Goal: Information Seeking & Learning: Check status

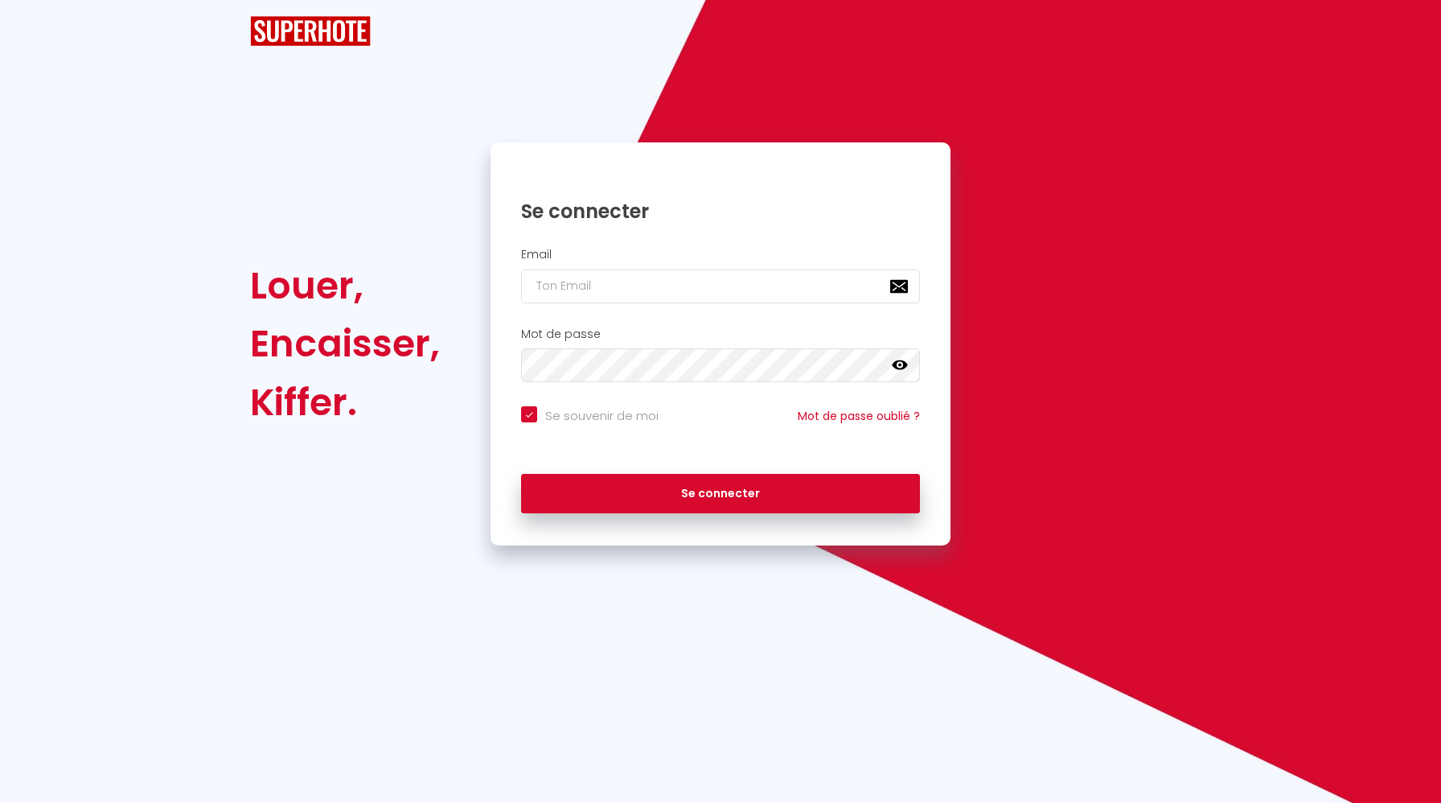
checkbox input "true"
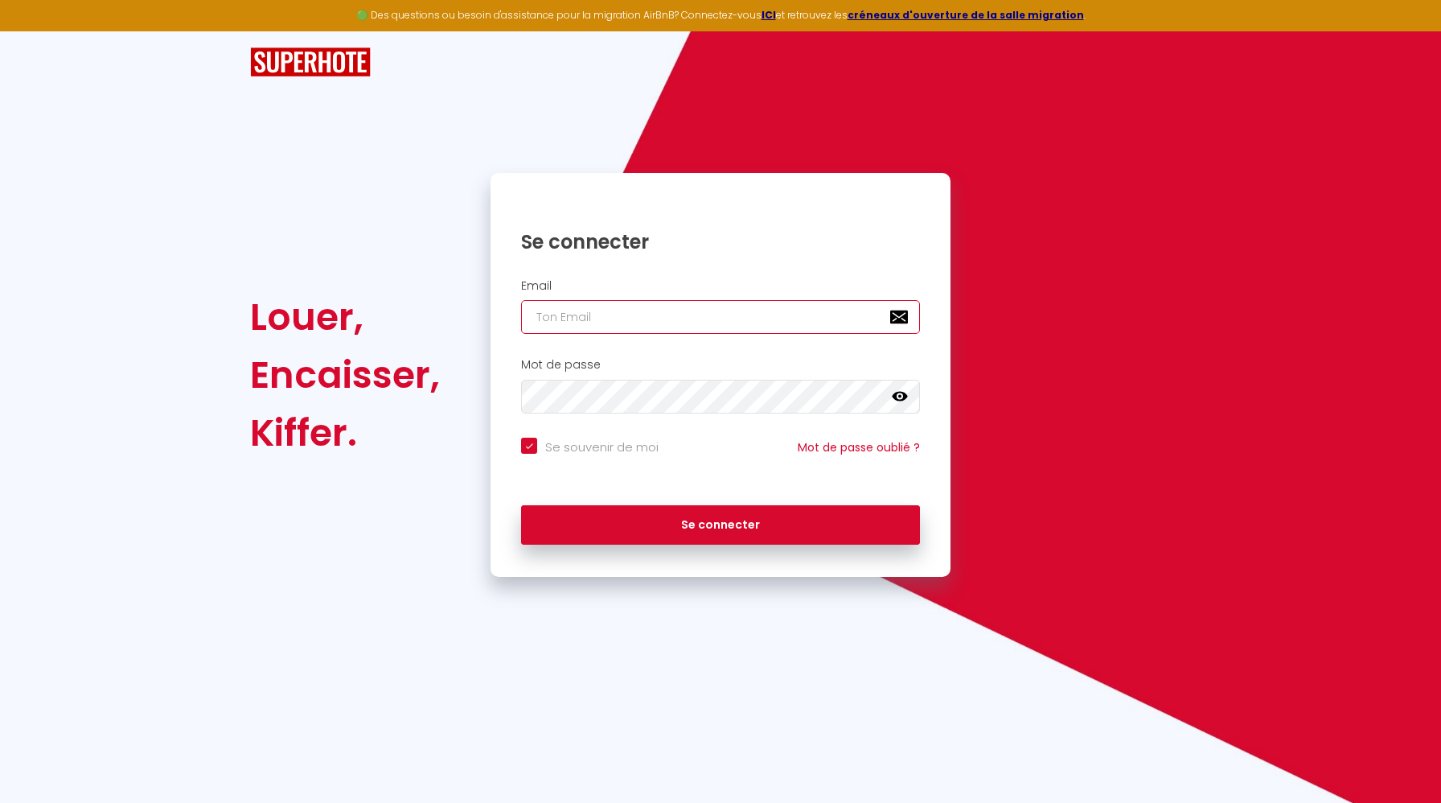
click at [693, 311] on input "email" at bounding box center [720, 317] width 399 height 34
type input "[EMAIL_ADDRESS][DOMAIN_NAME]"
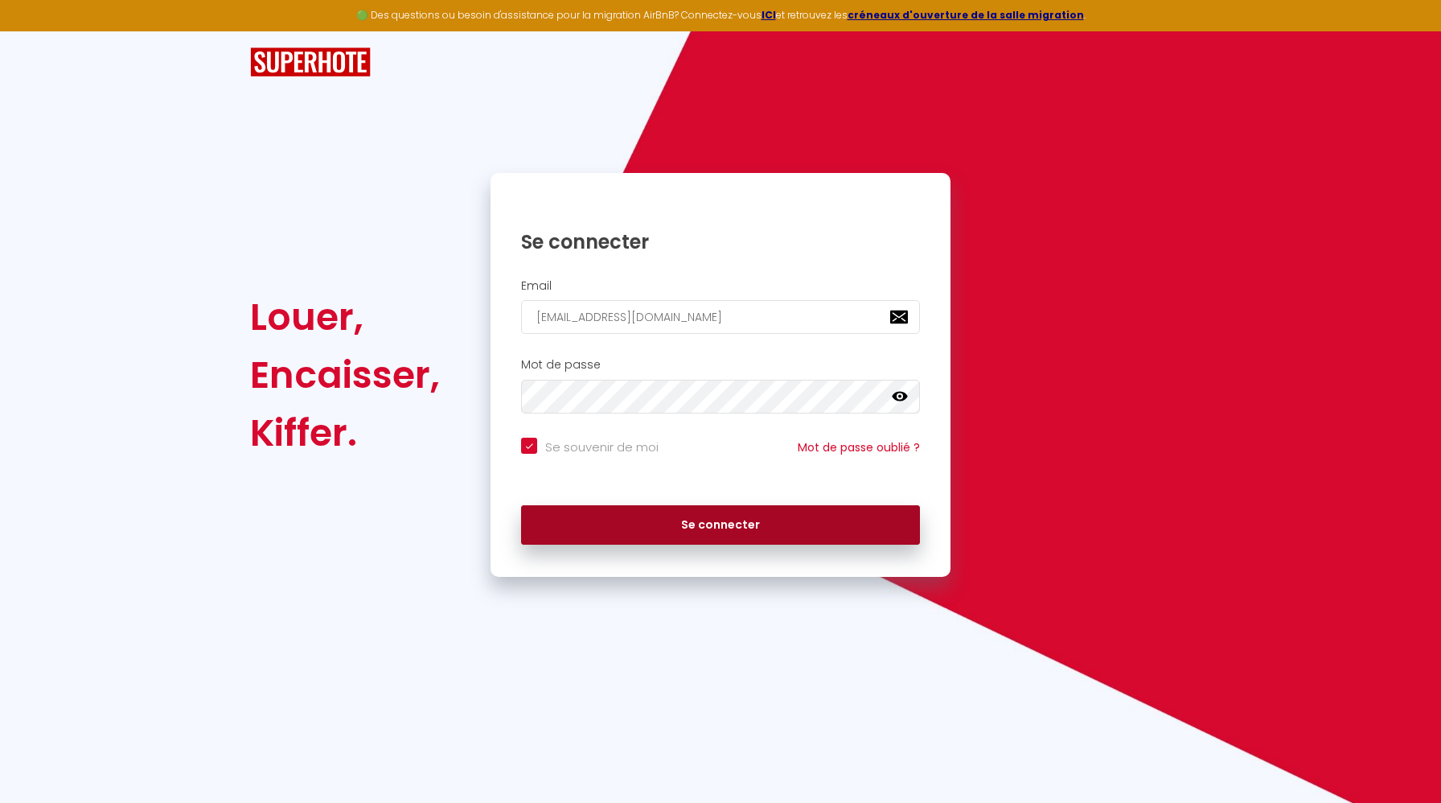
click at [762, 523] on button "Se connecter" at bounding box center [720, 525] width 399 height 40
checkbox input "true"
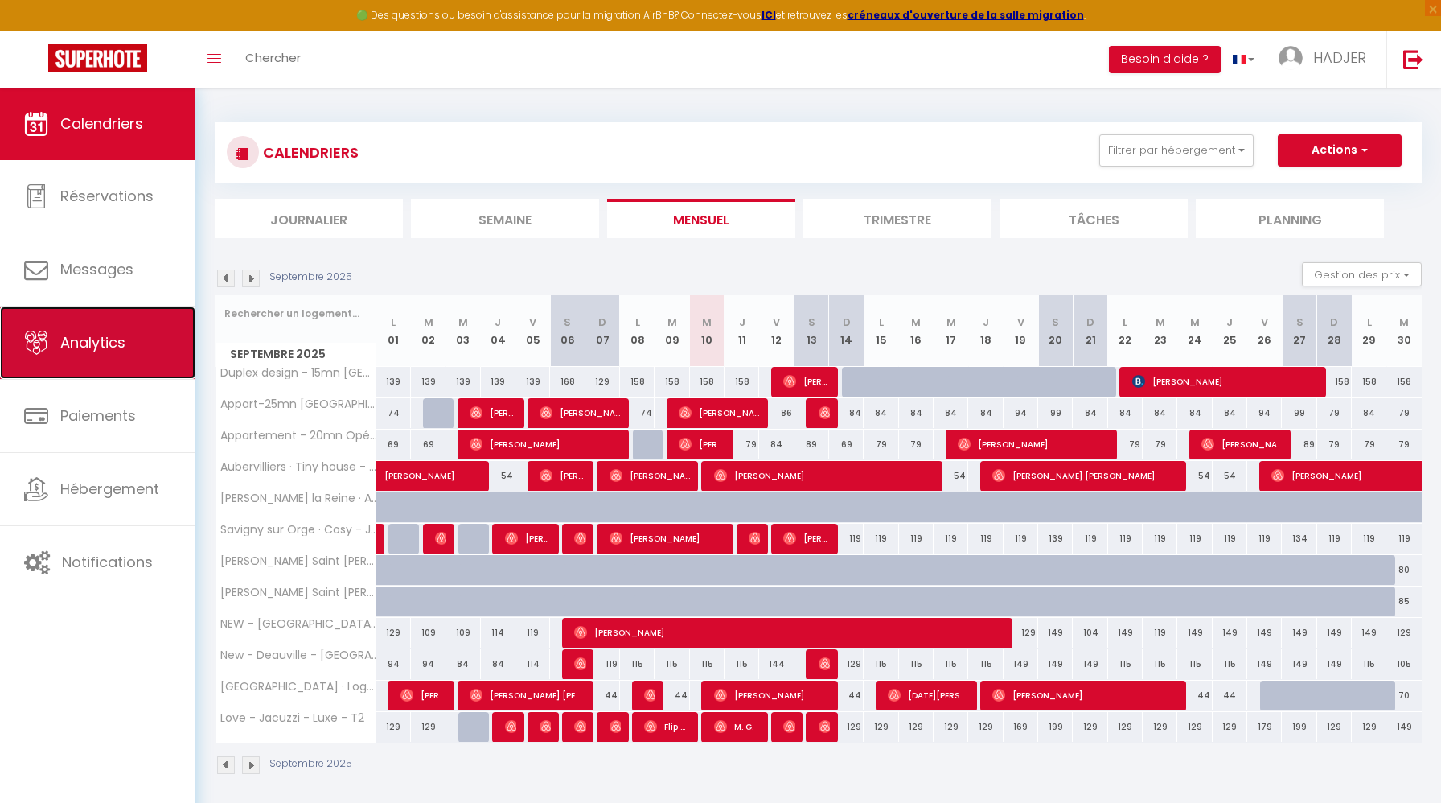
click at [157, 337] on link "Analytics" at bounding box center [97, 342] width 195 height 72
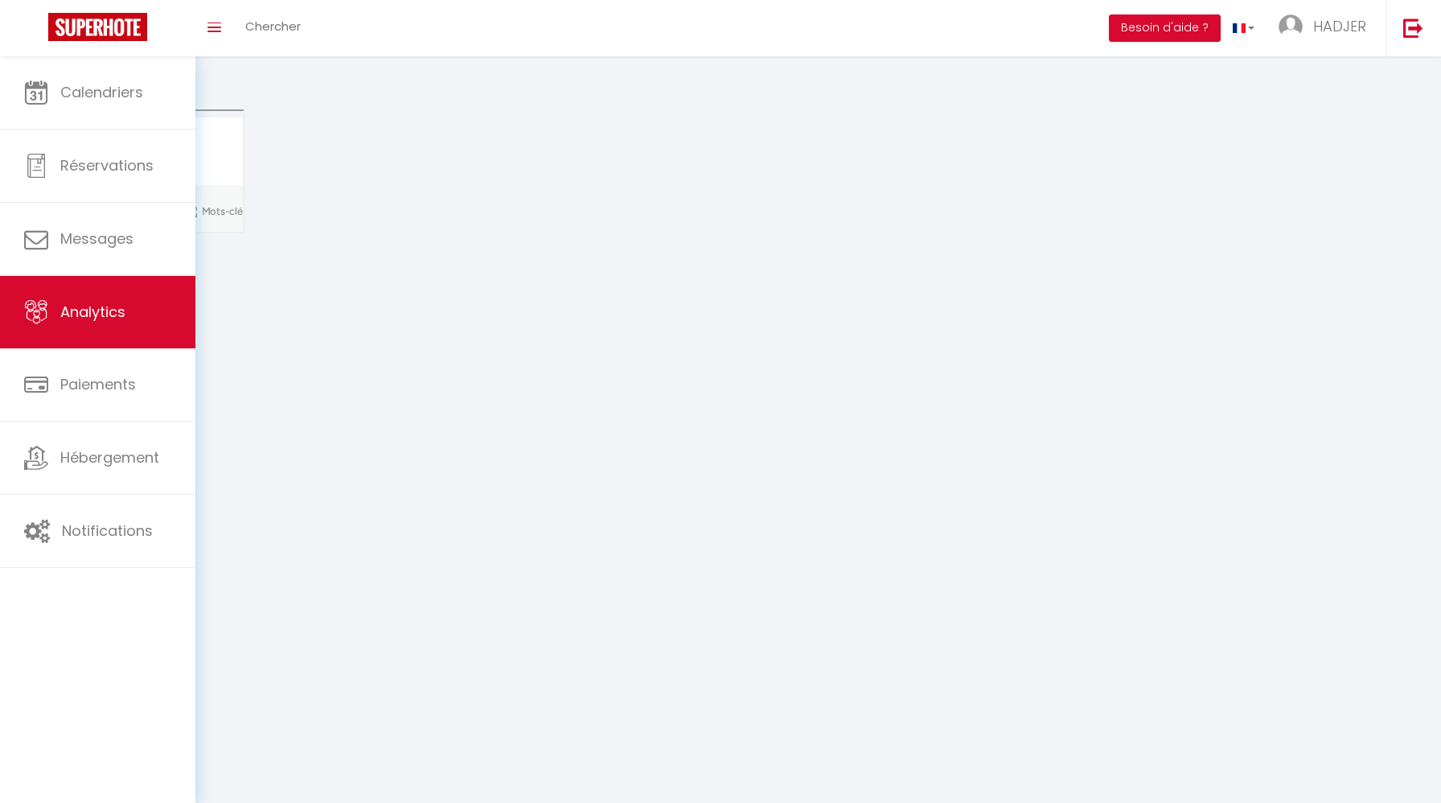
select select "2025"
select select "9"
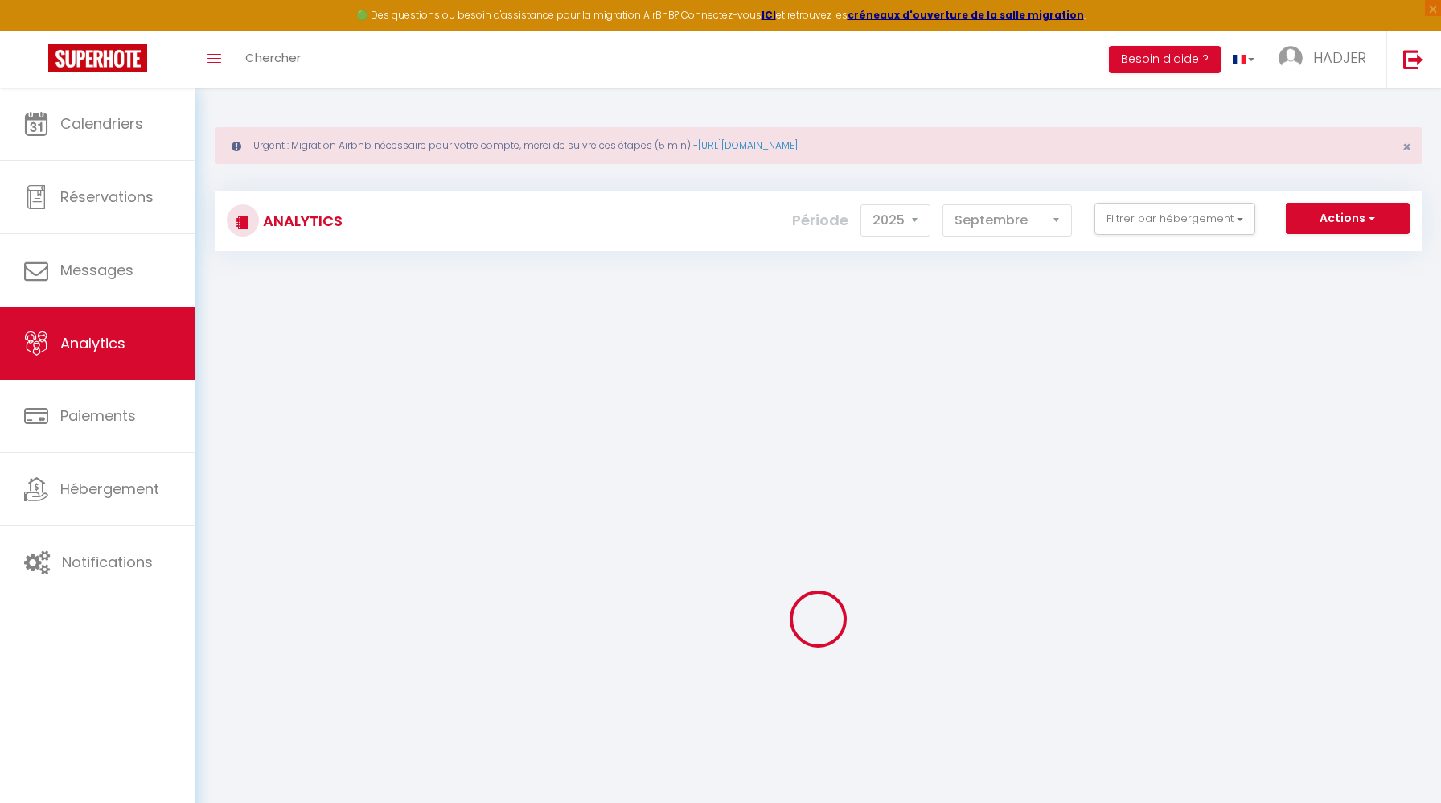
checkbox input "false"
checkbox CDG "false"
checkbox C "false"
checkbox Orly "false"
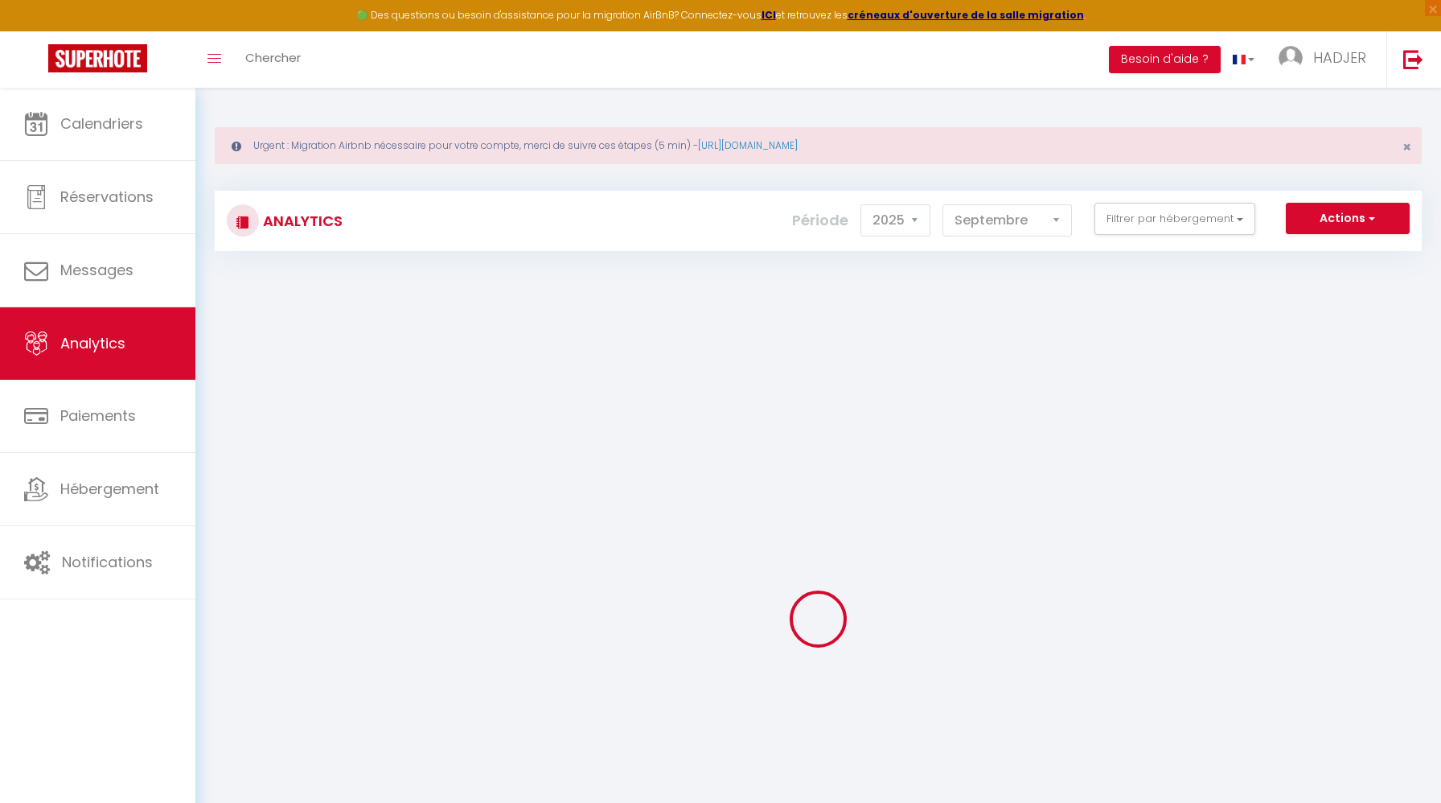
checkbox 30mn "false"
checkbox ORLY "false"
checkbox CDG "false"
checkbox Orly "false"
checkbox T2 "false"
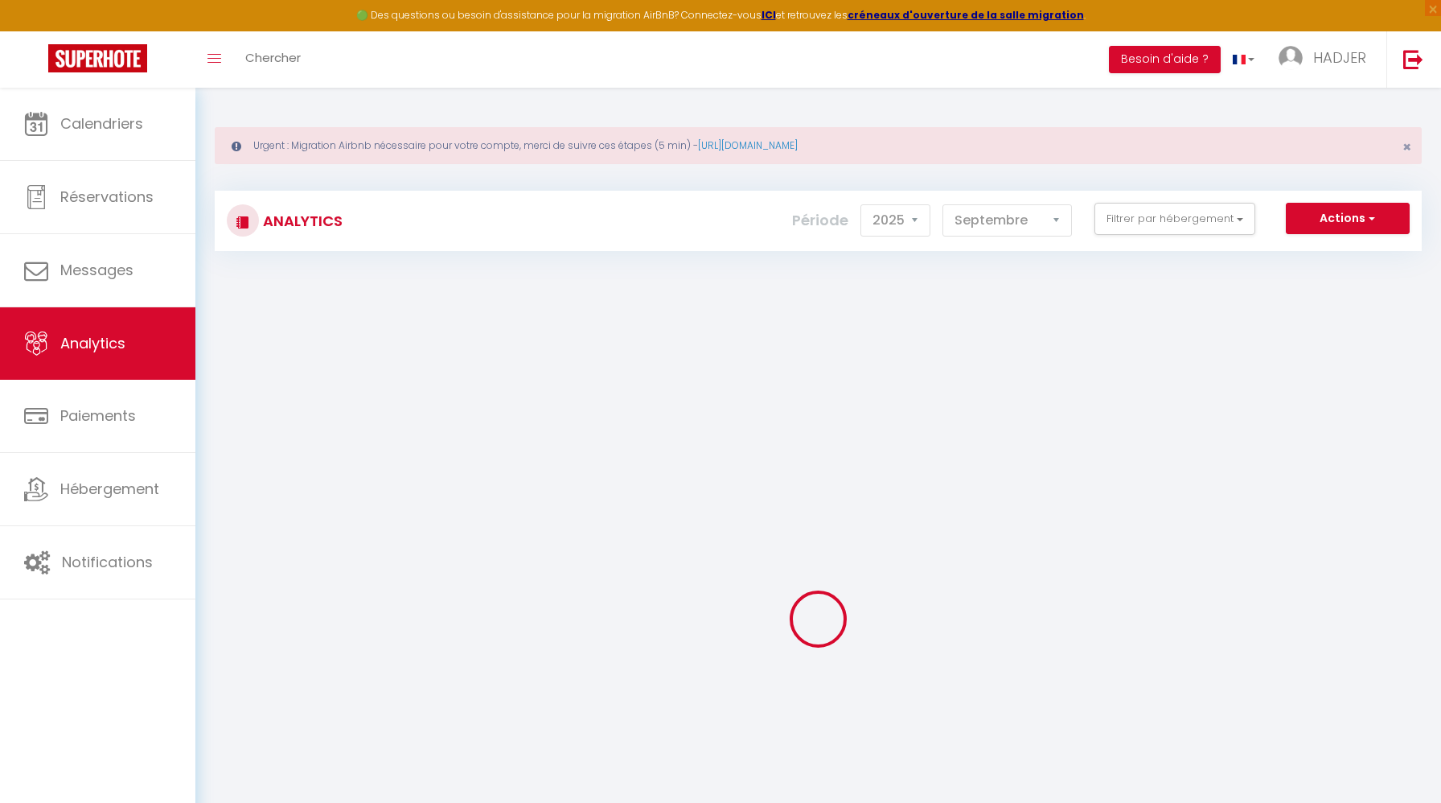
checkbox Bagnolet "false"
checkbox Plage "false"
checkbox France "false"
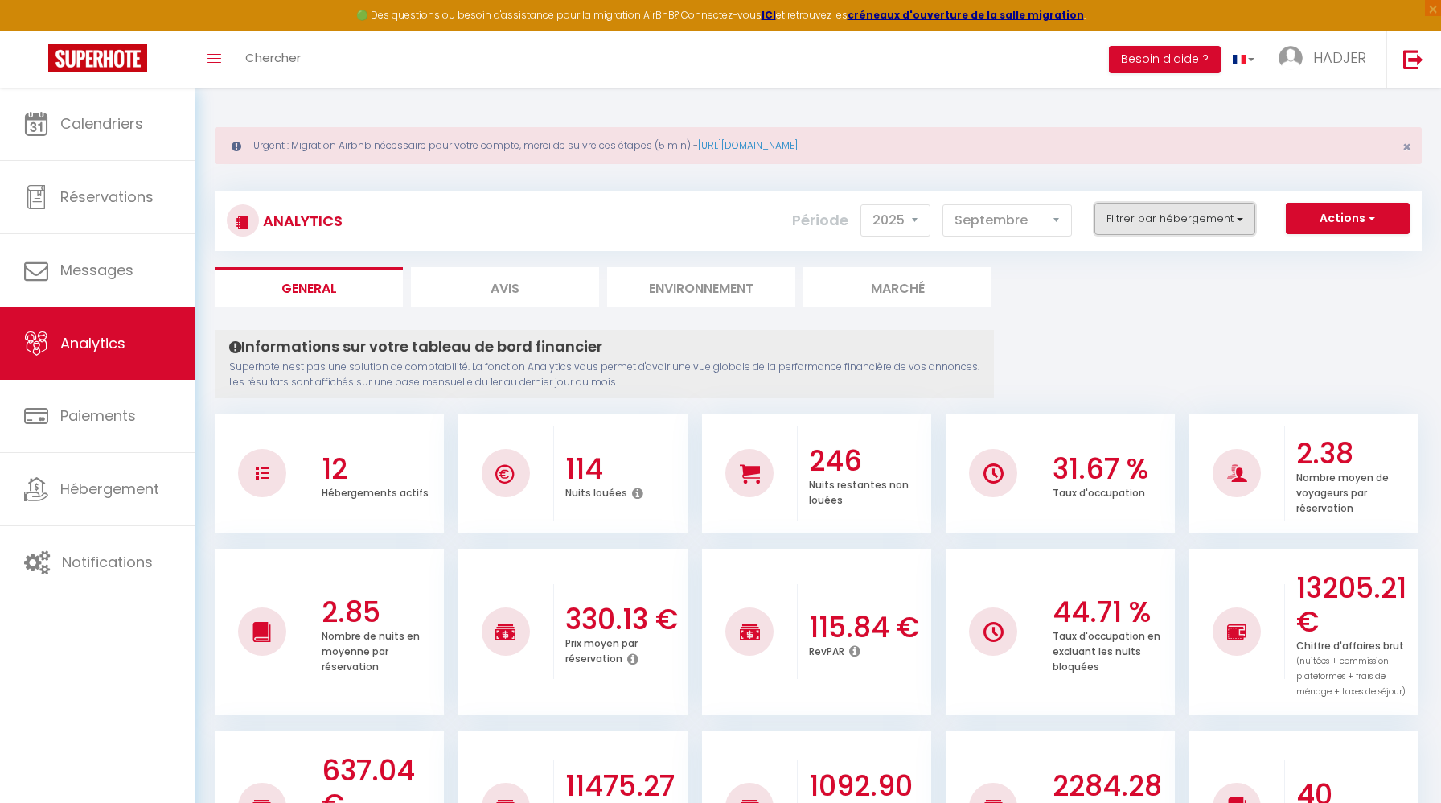
click at [1236, 216] on button "Filtrer par hébergement" at bounding box center [1174, 219] width 161 height 32
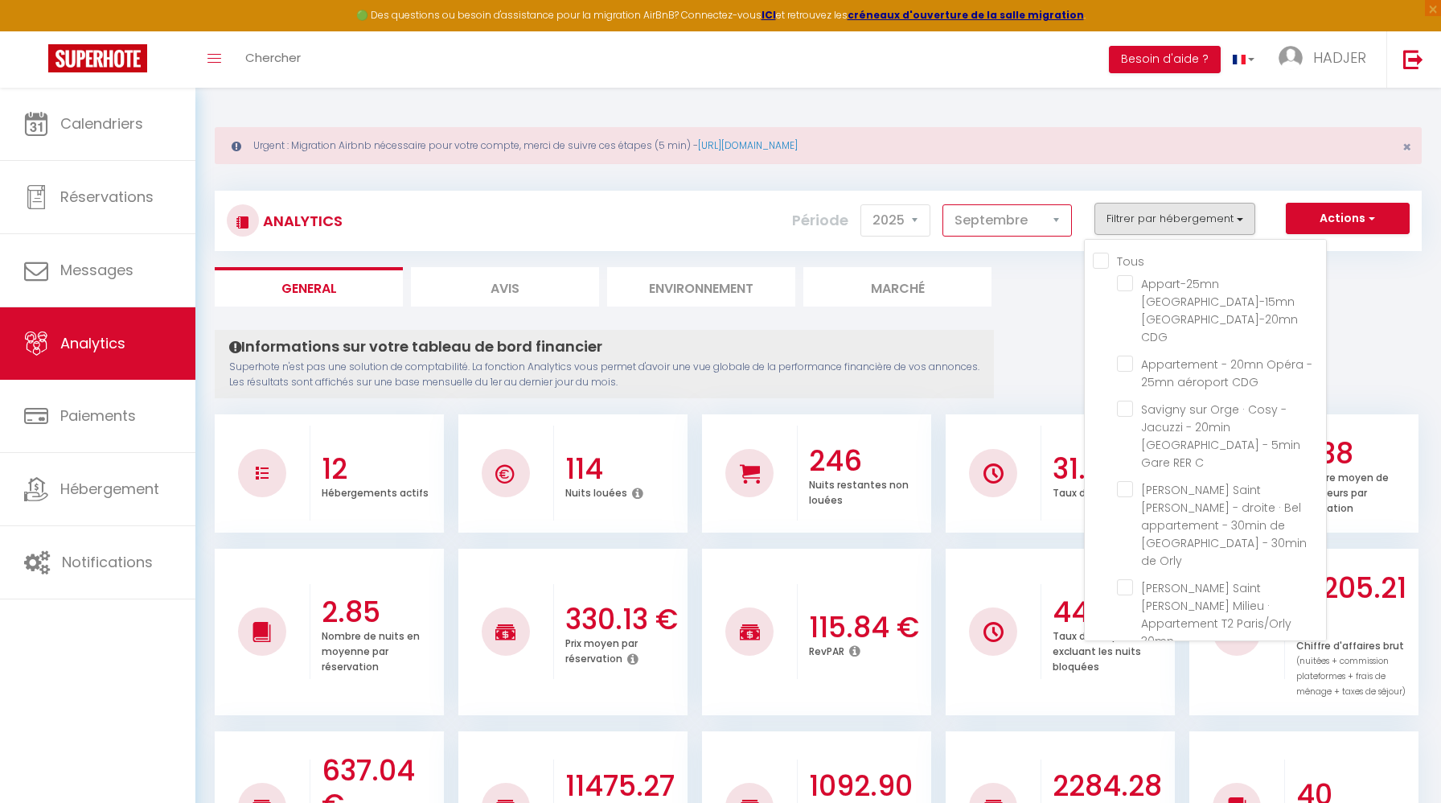
click at [1066, 218] on select "Janvier Février Mars Avril Mai Juin Juillet Août Septembre Octobre Novembre Déc…" at bounding box center [1006, 220] width 129 height 32
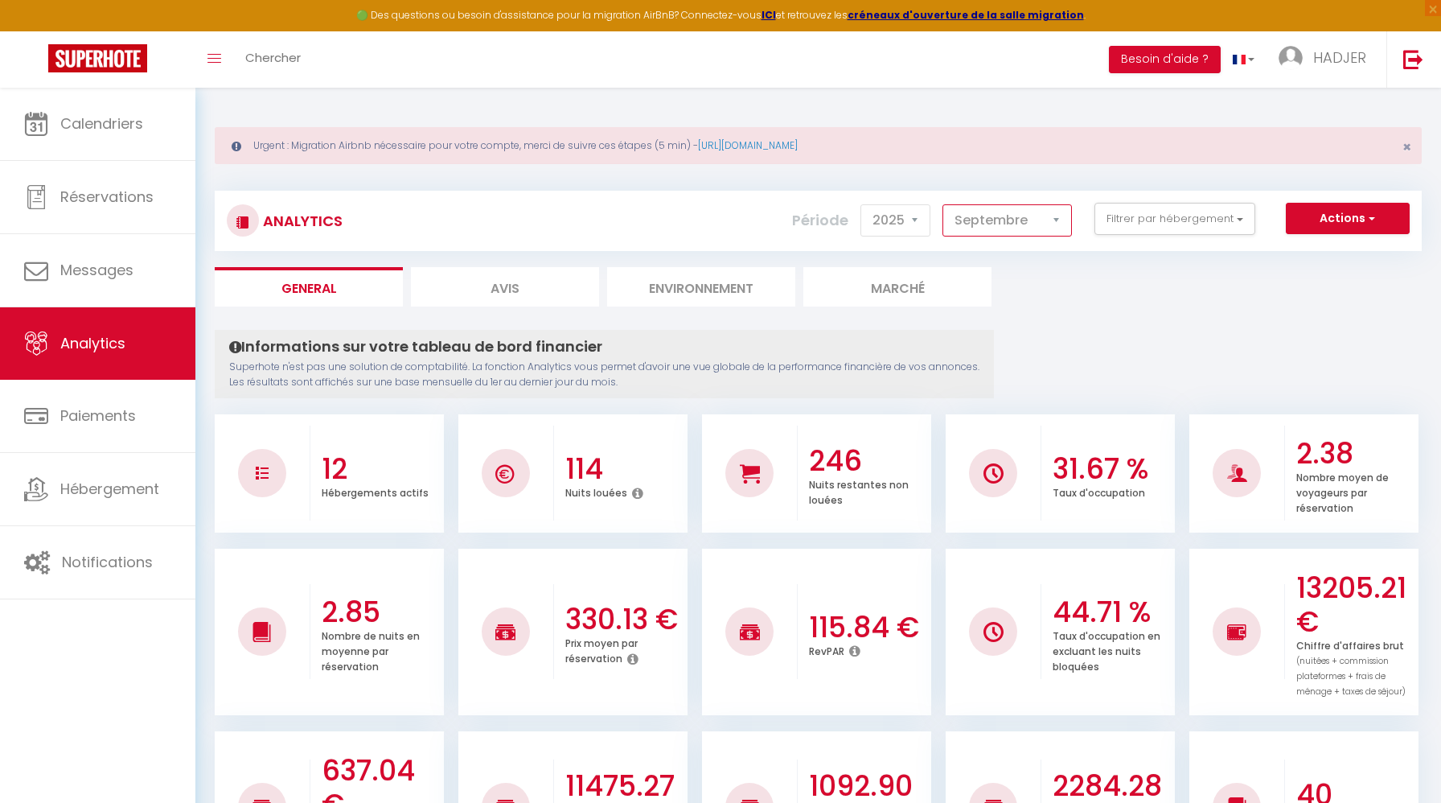
select select "8"
checkbox input "false"
checkbox CDG "false"
checkbox C "false"
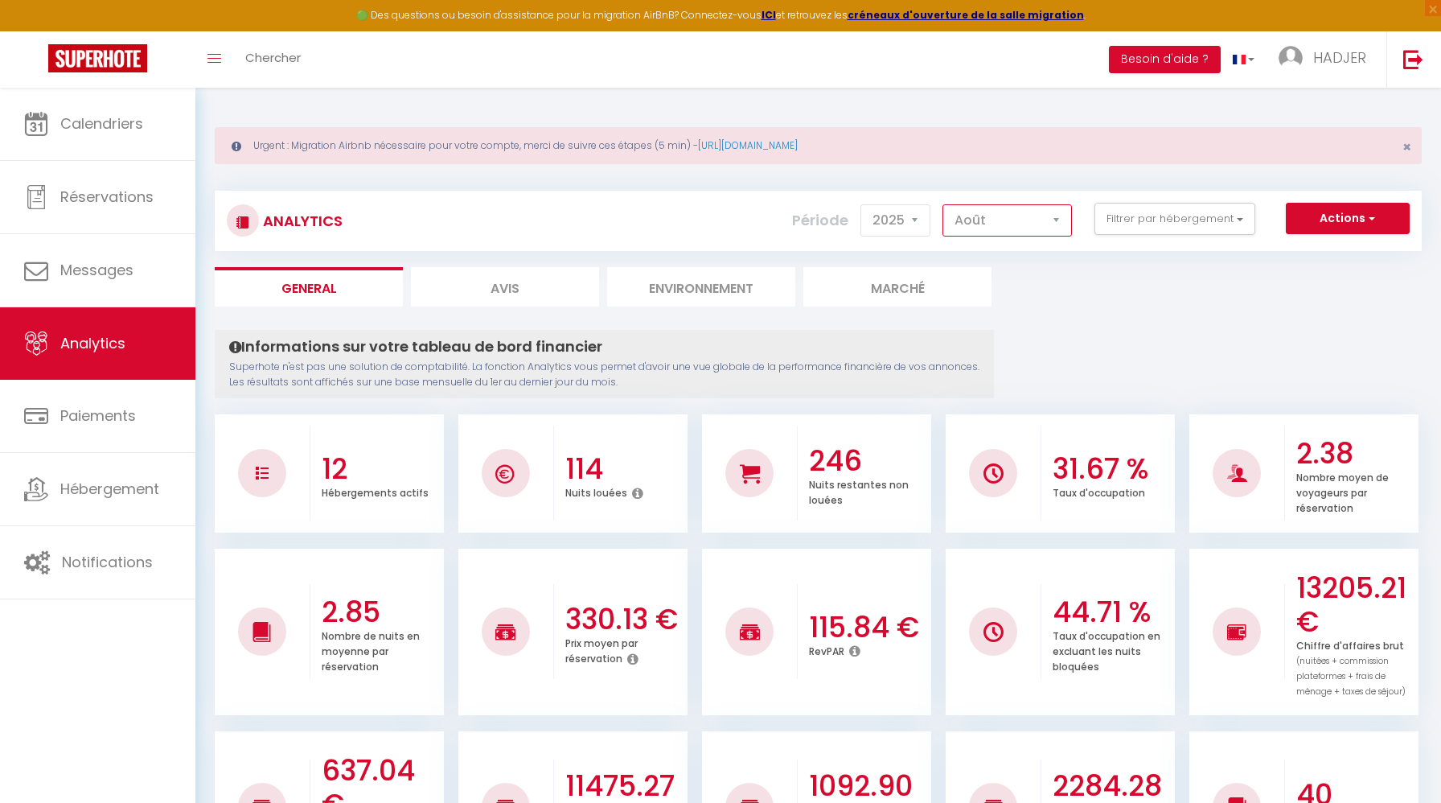
checkbox Orly "false"
checkbox 30mn "false"
checkbox ORLY "false"
checkbox CDG "false"
checkbox Orly "false"
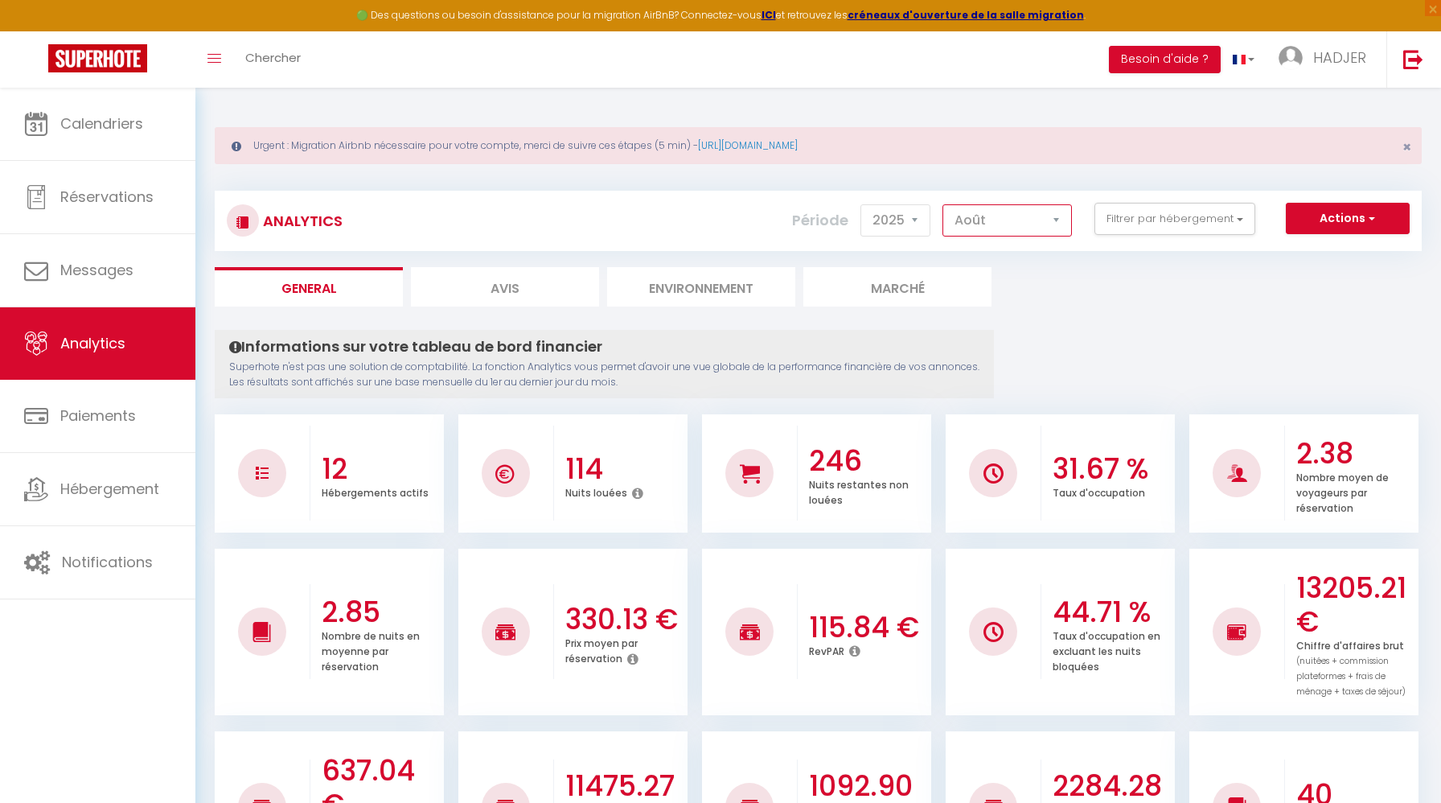
checkbox T2 "false"
checkbox Bagnolet "false"
checkbox Plage "false"
checkbox France "false"
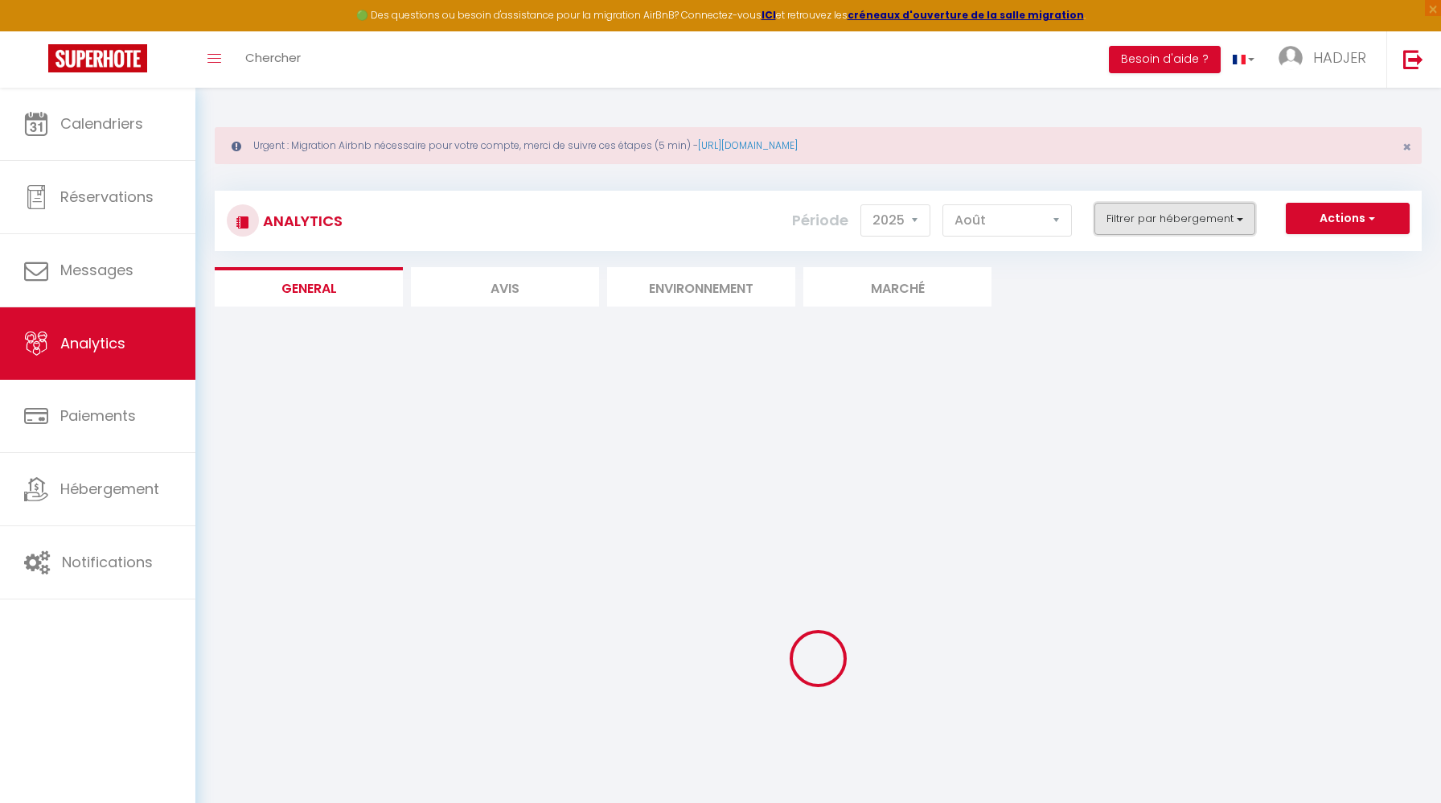
click at [1240, 212] on button "Filtrer par hébergement" at bounding box center [1174, 219] width 161 height 32
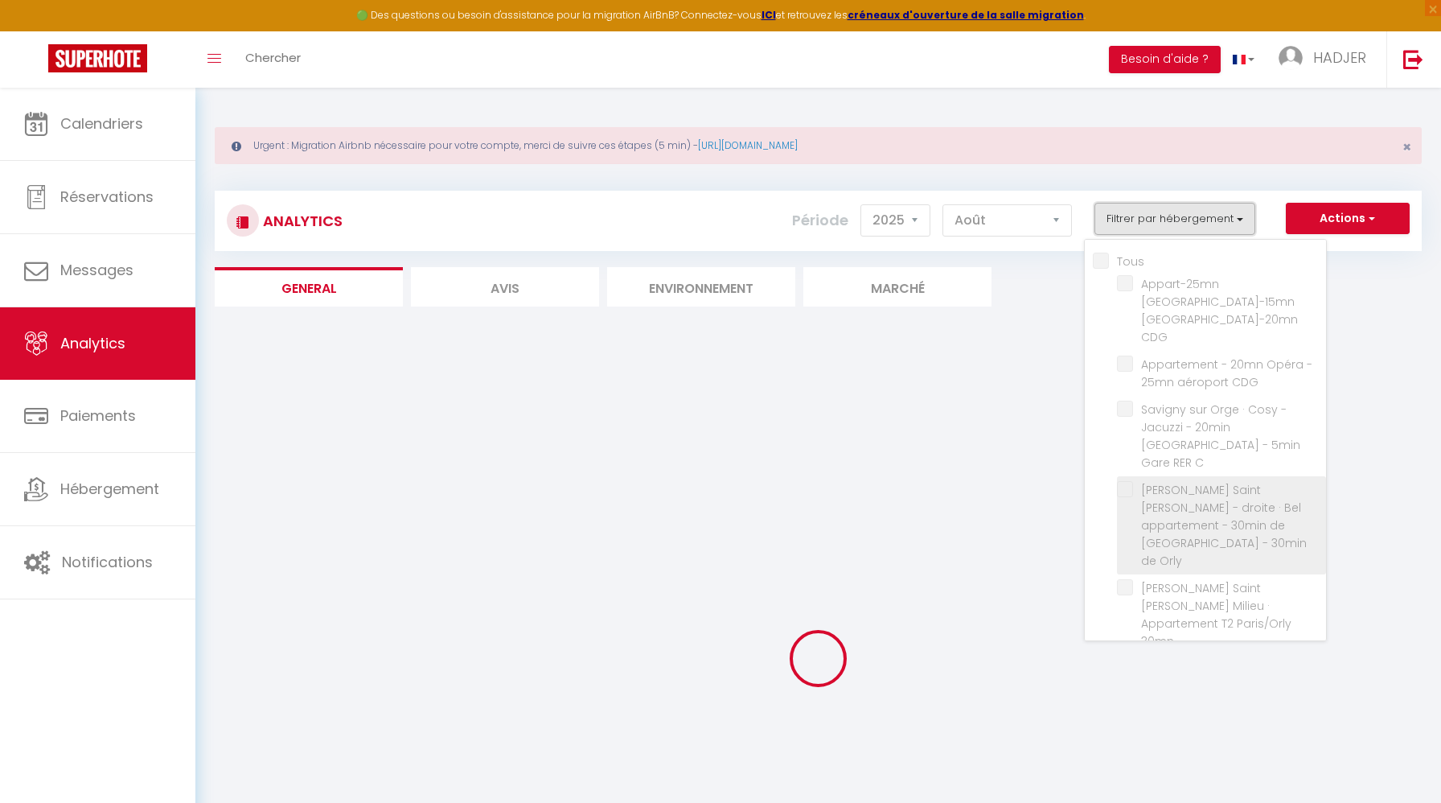
checkbox input "false"
checkbox CDG "false"
checkbox C "false"
checkbox Orly "false"
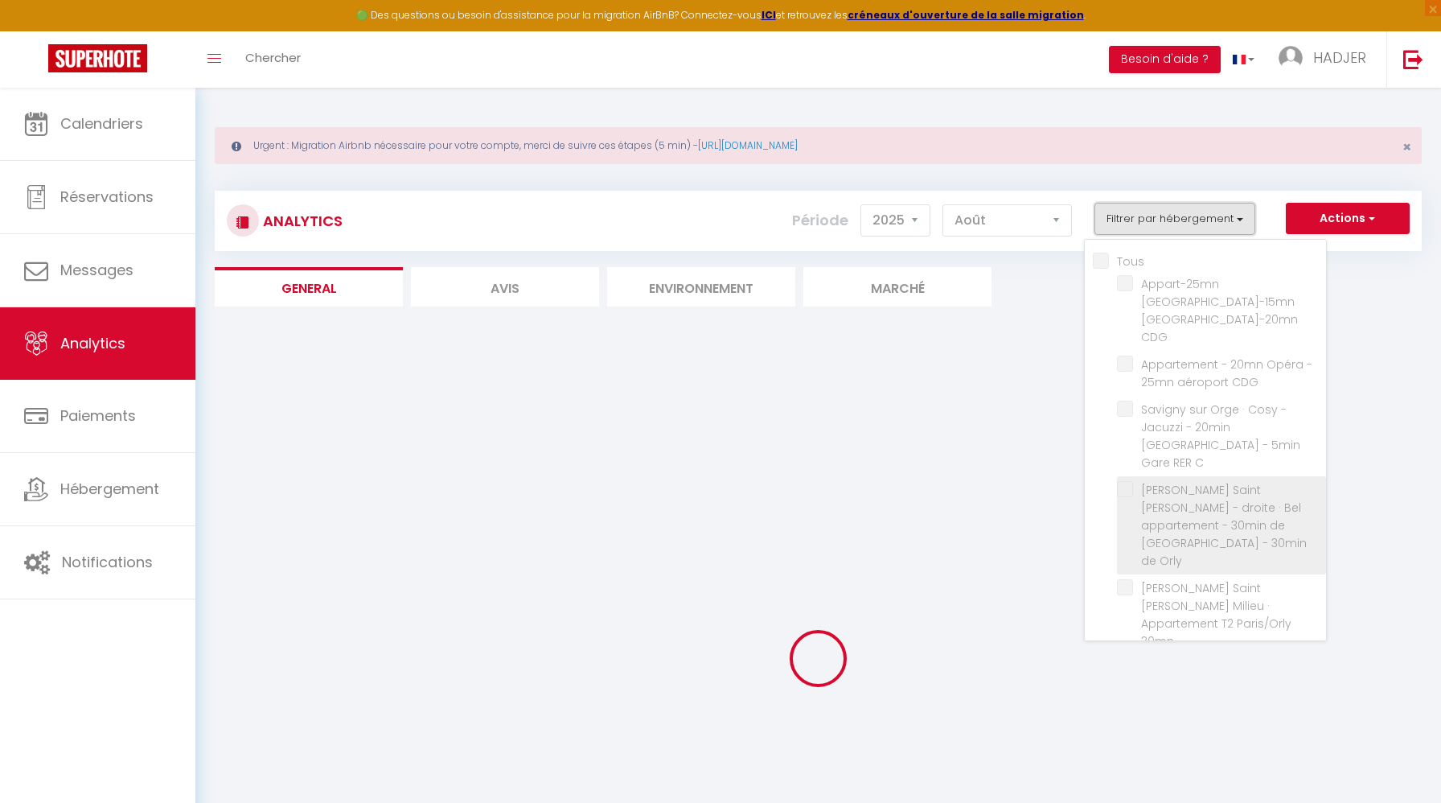
checkbox 30mn "false"
checkbox ORLY "false"
checkbox CDG "false"
checkbox Orly "false"
checkbox T2 "false"
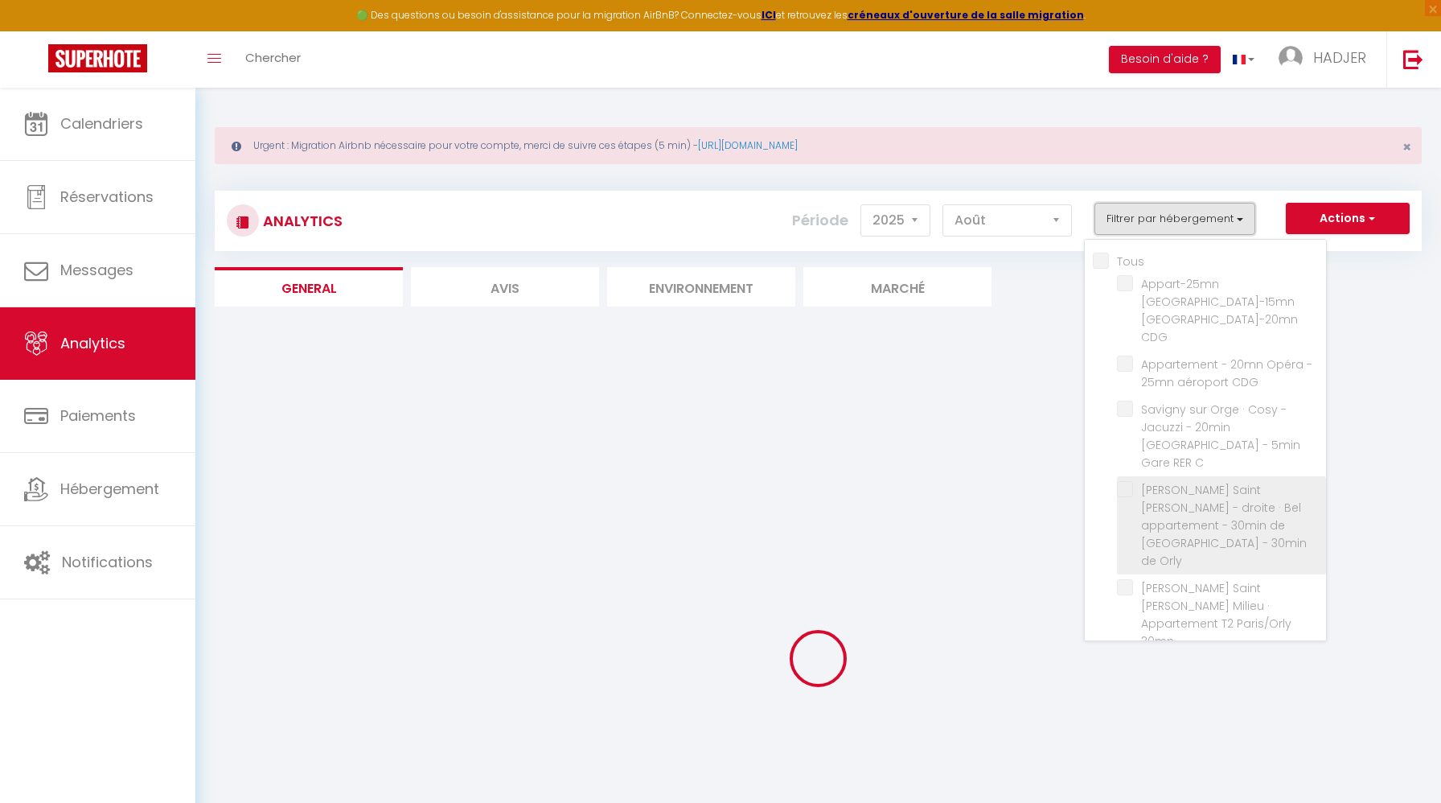
checkbox Bagnolet "false"
checkbox Plage "false"
checkbox France "false"
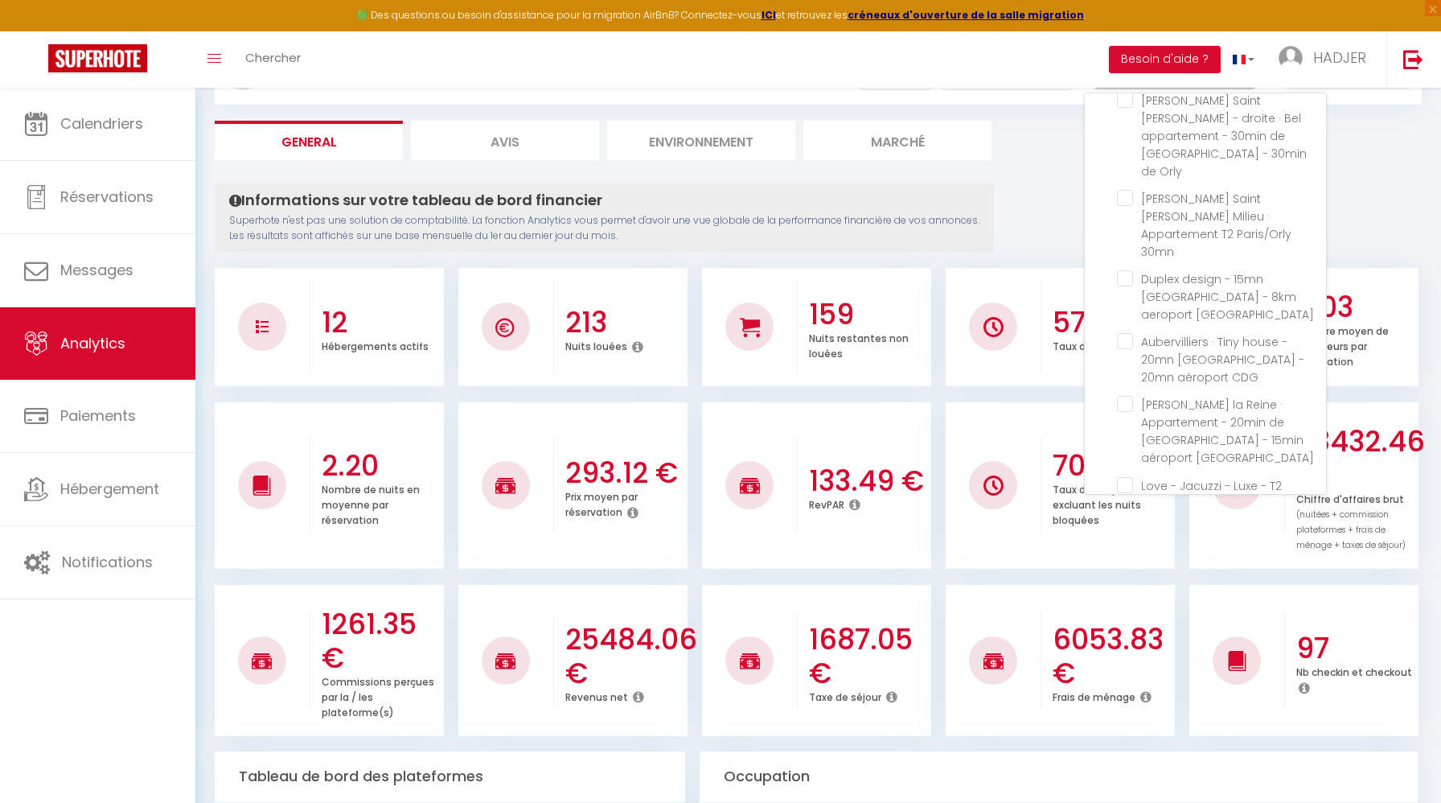
scroll to position [233, 0]
click at [1129, 486] on T2 "checkbox" at bounding box center [1221, 494] width 209 height 16
checkbox T2 "true"
checkbox CDG "false"
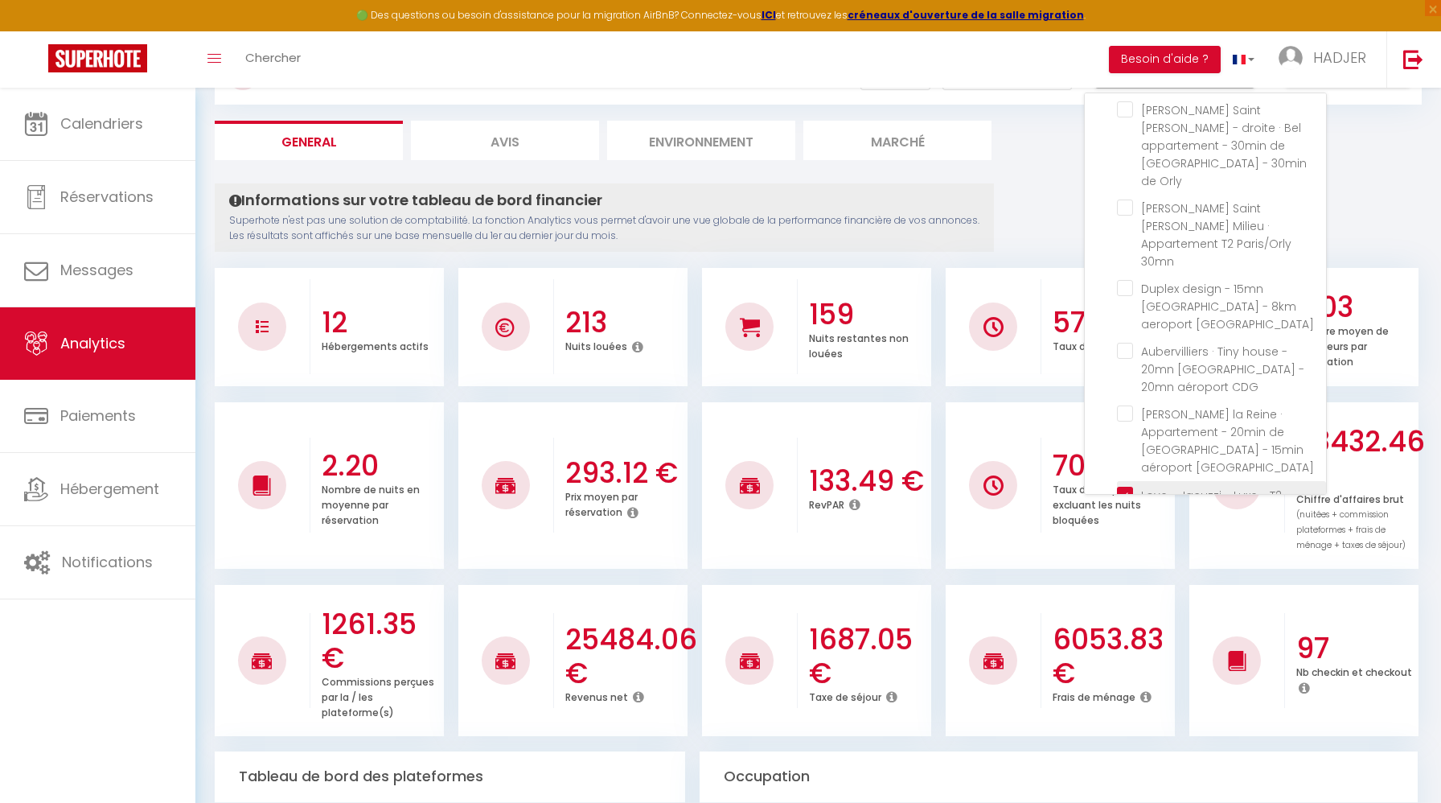
checkbox C "false"
checkbox Orly "false"
checkbox 30mn "false"
checkbox ORLY "false"
checkbox CDG "false"
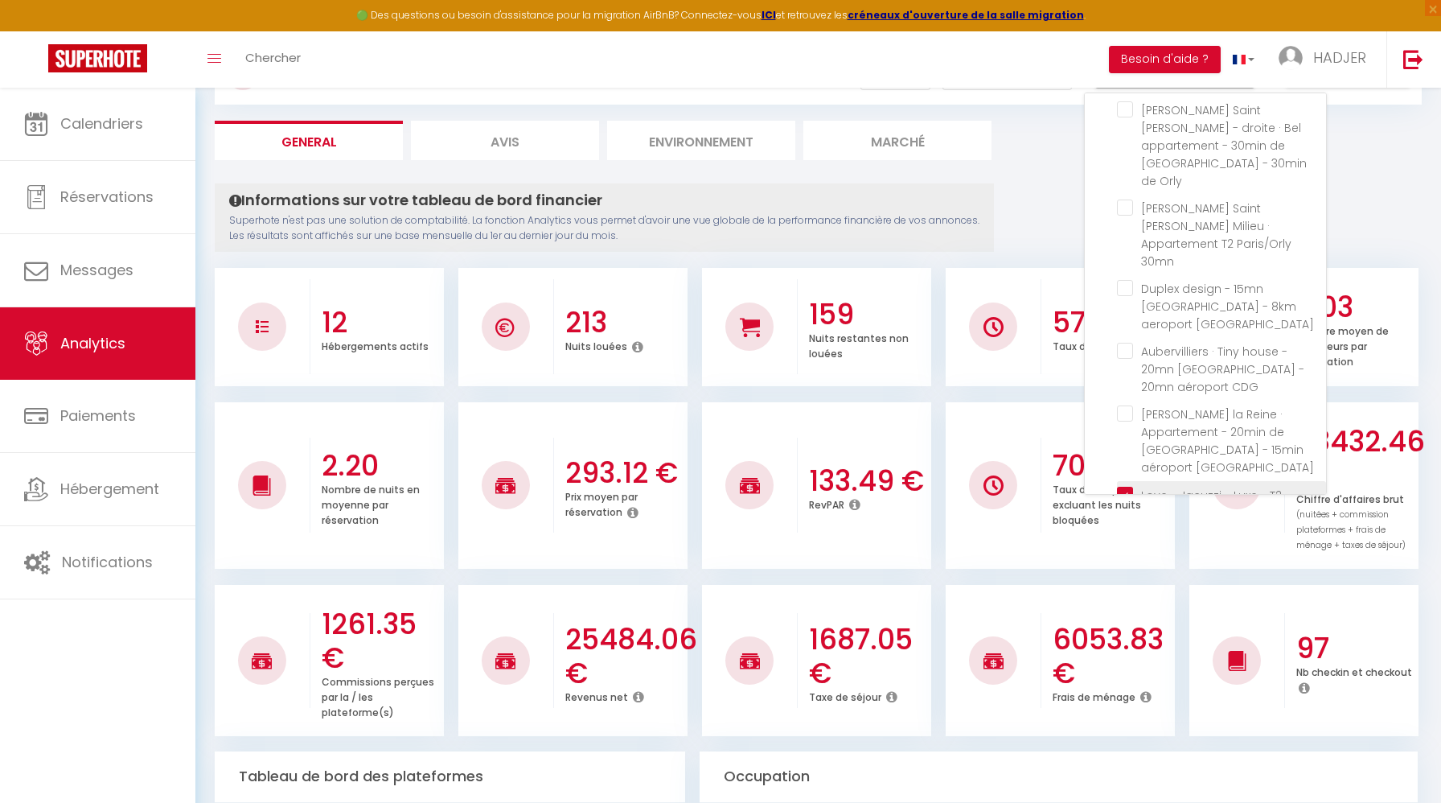
checkbox Orly "false"
checkbox Bagnolet "false"
checkbox Plage "false"
checkbox France "false"
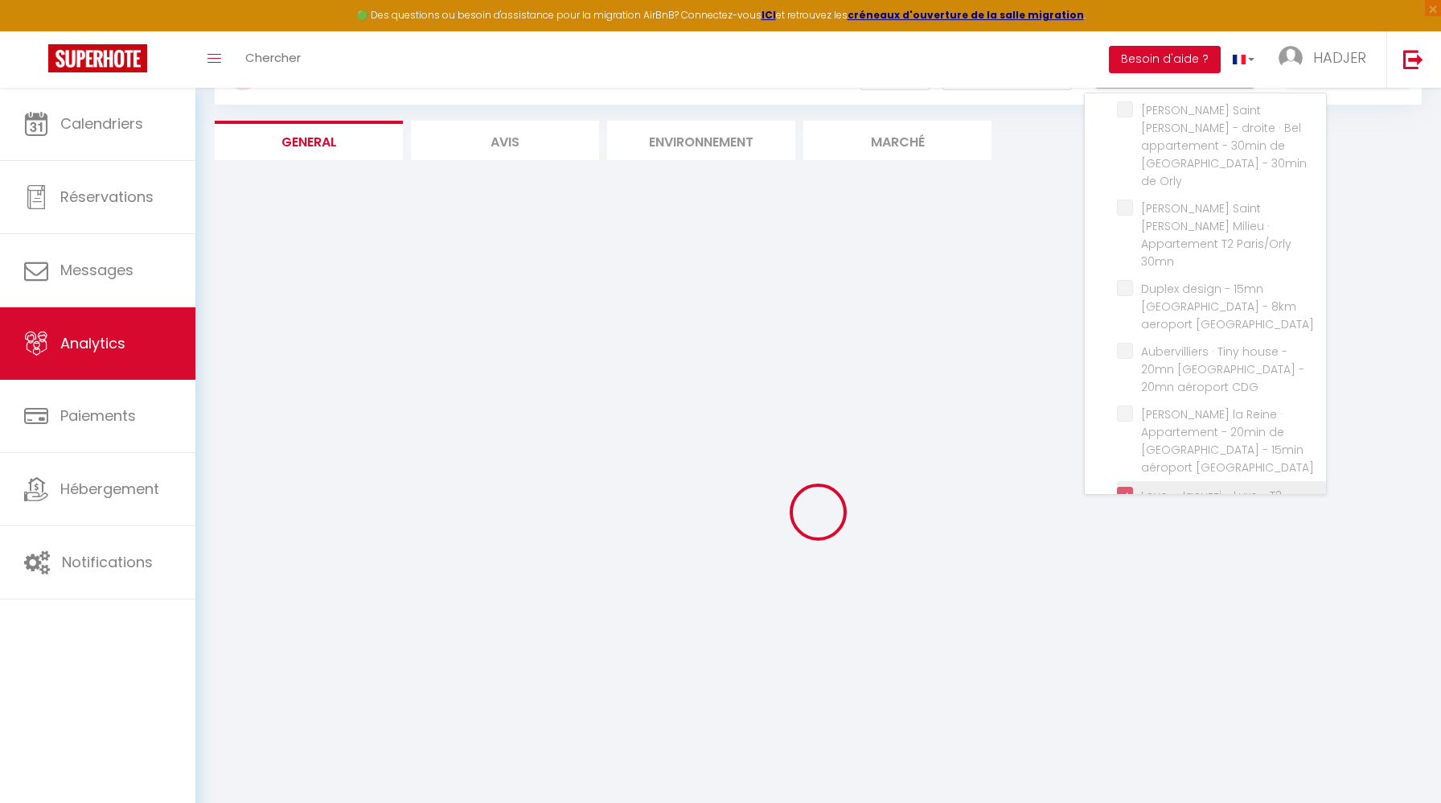
checkbox CDG "false"
checkbox C "false"
checkbox Orly "false"
checkbox 30mn "false"
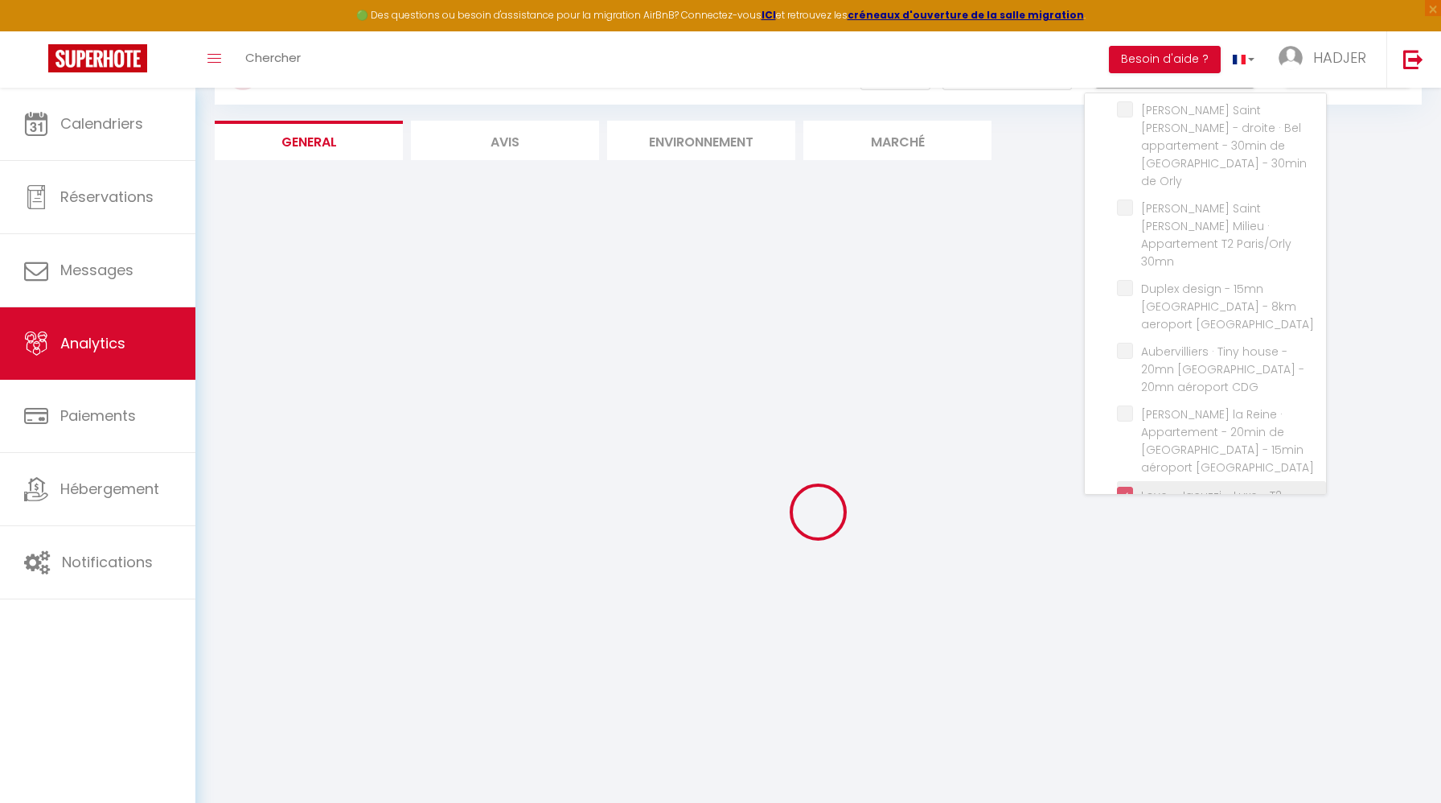
checkbox ORLY "false"
checkbox CDG "false"
checkbox Orly "false"
checkbox Bagnolet "false"
checkbox Plage "false"
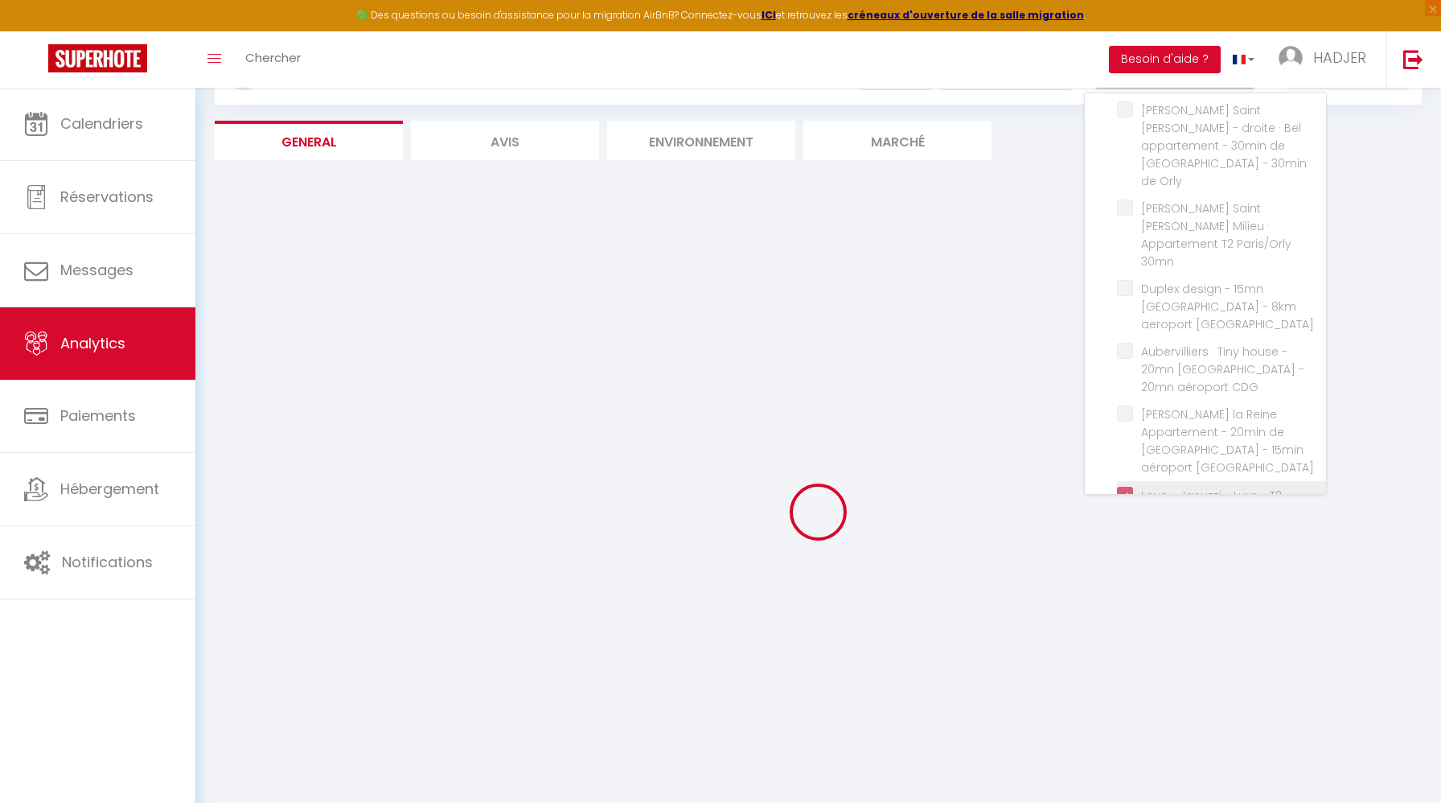
checkbox France "false"
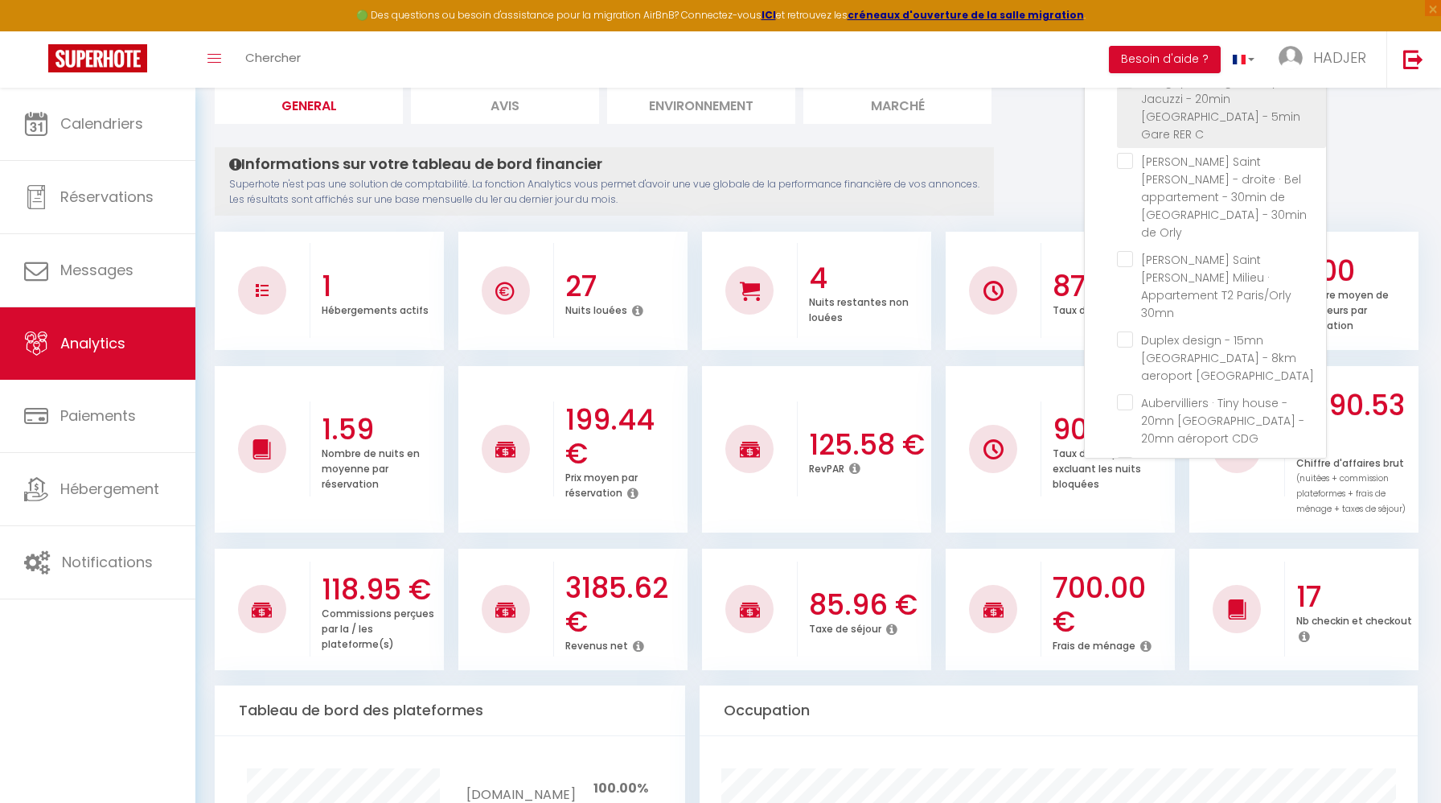
scroll to position [271, 0]
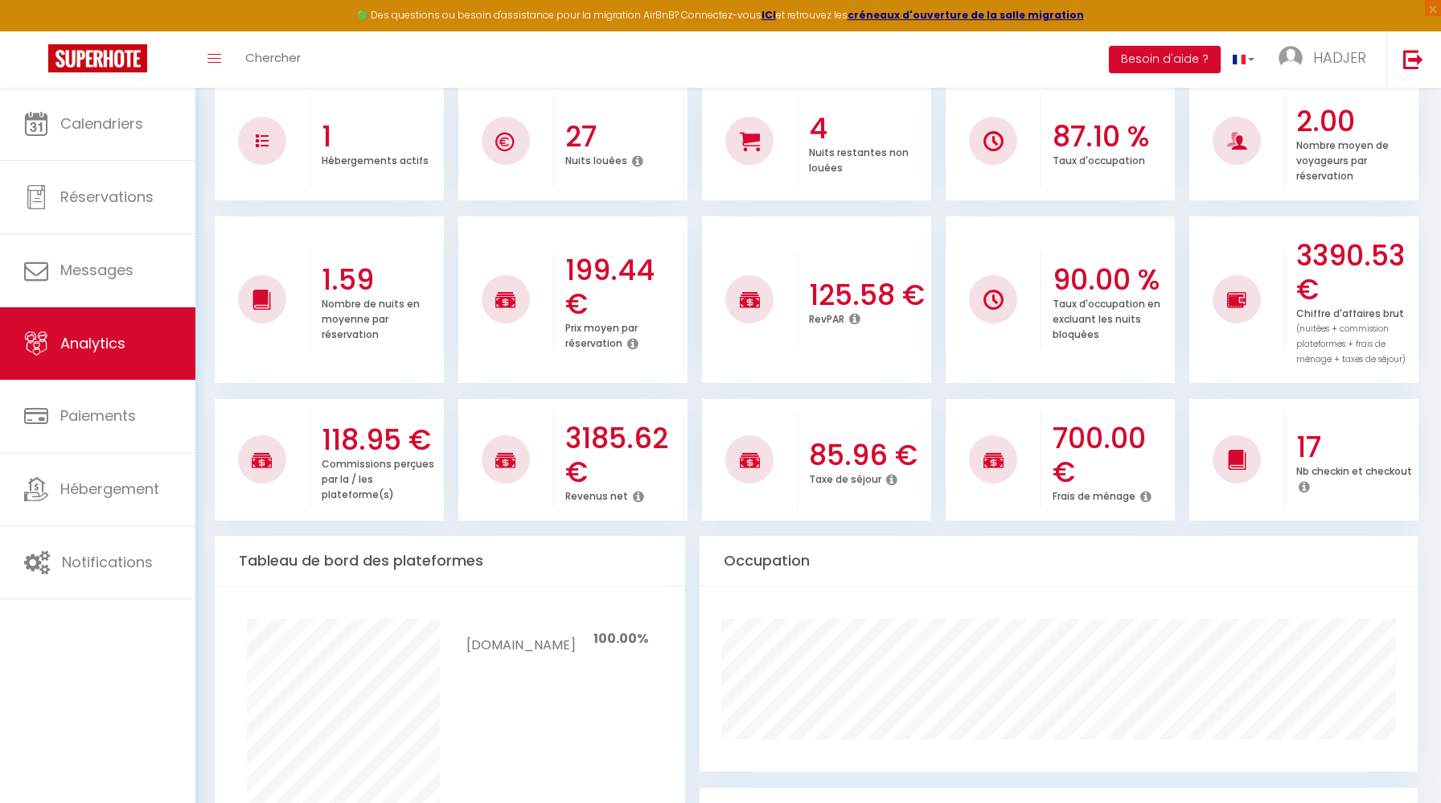
scroll to position [368, 0]
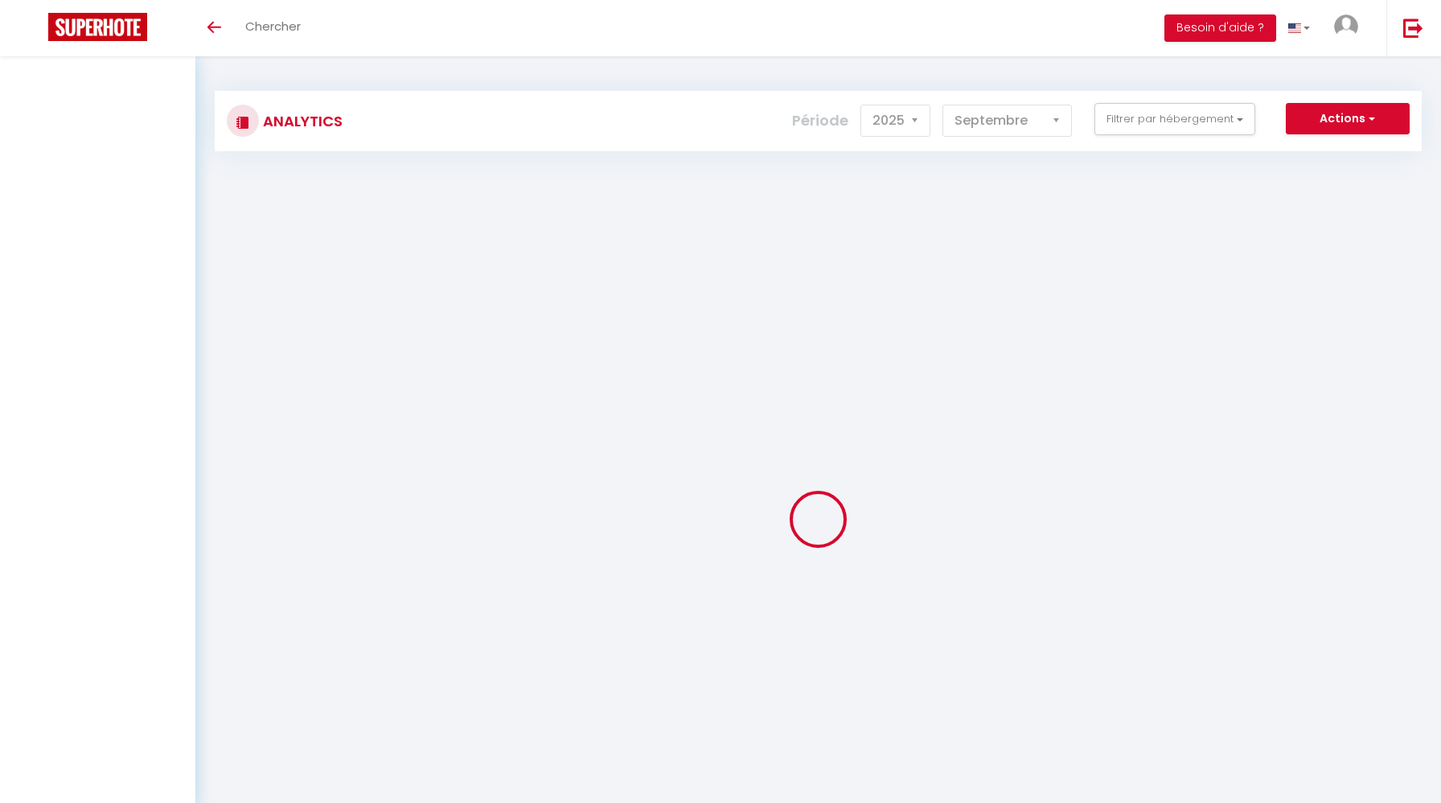
select select "2025"
select select "9"
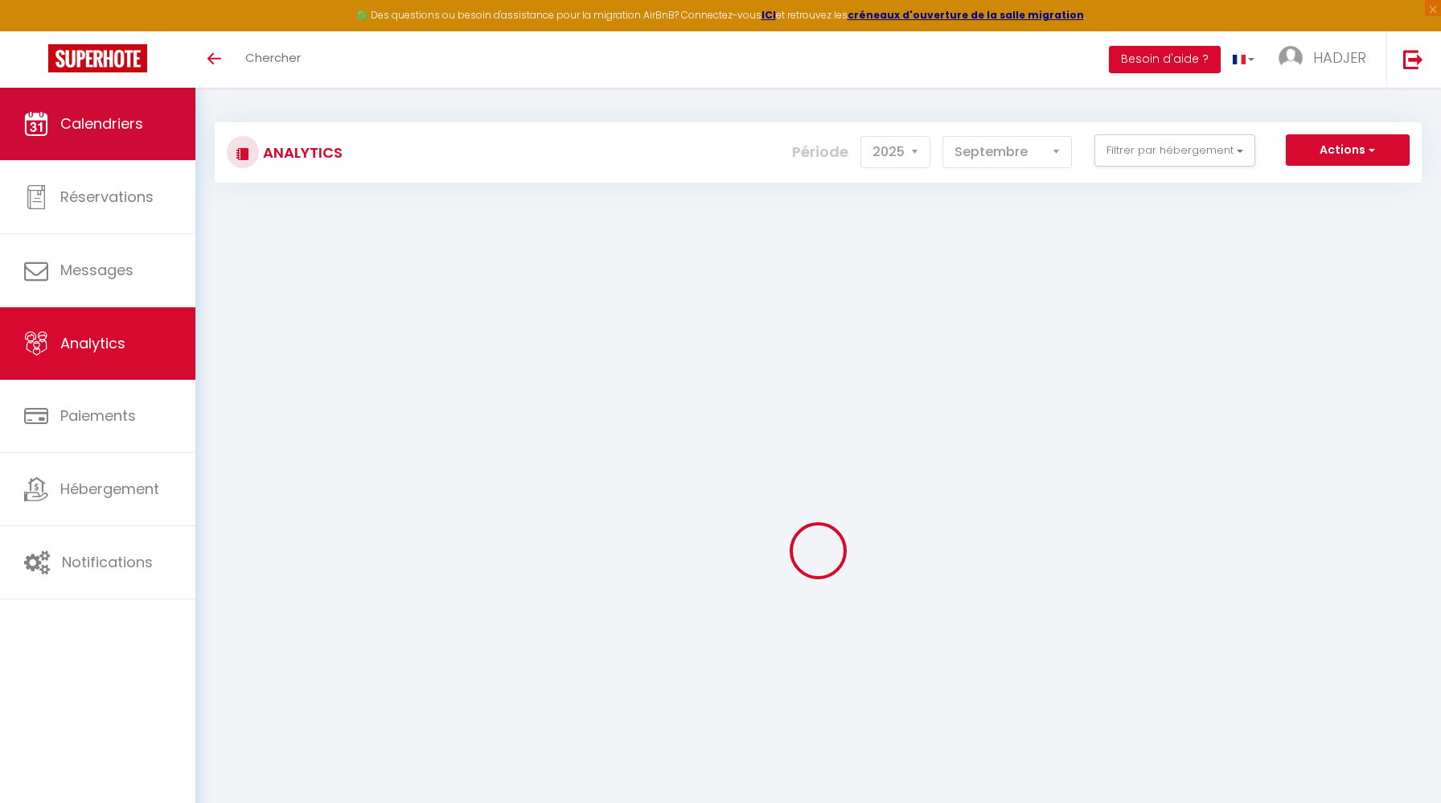
click at [120, 130] on span "Calendriers" at bounding box center [101, 123] width 83 height 20
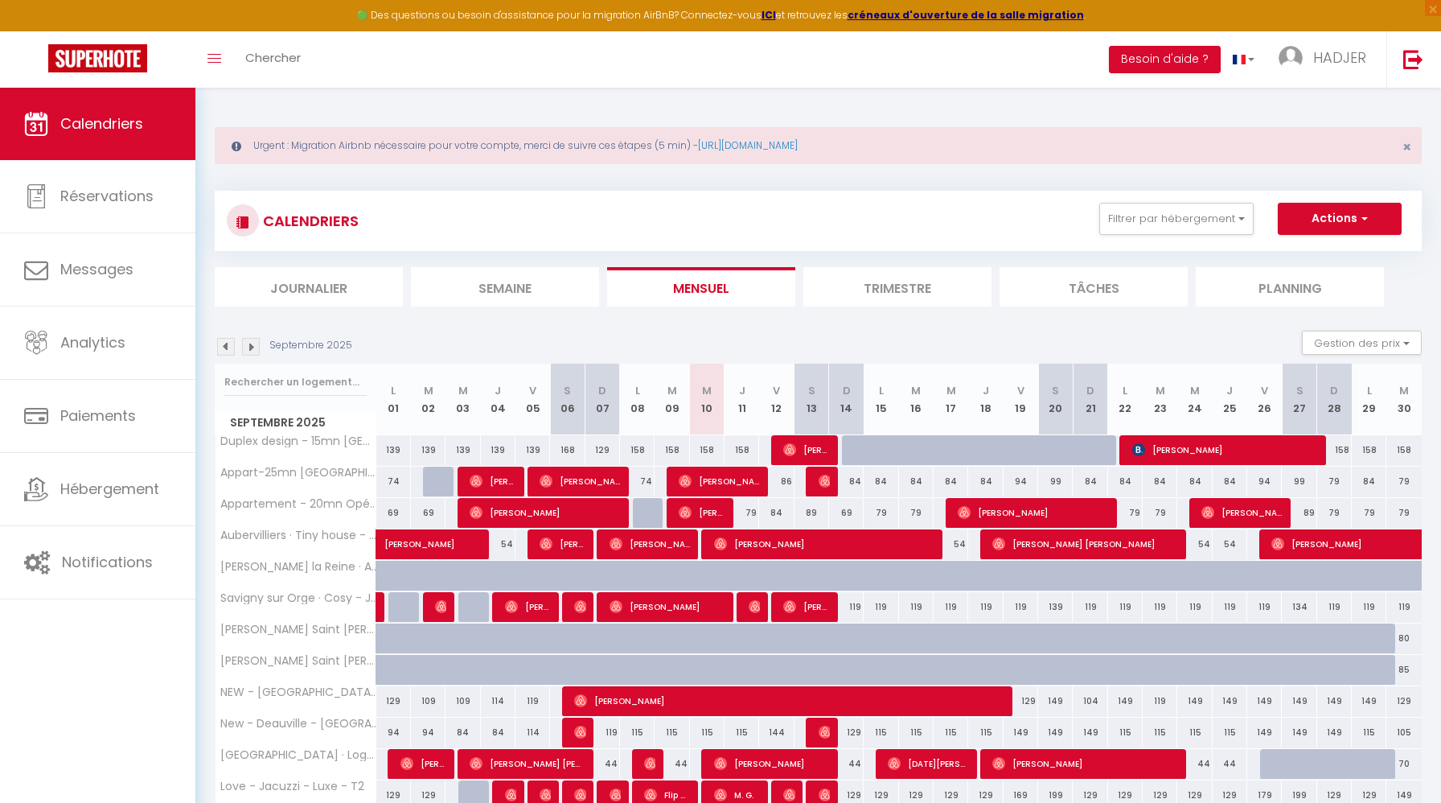
scroll to position [88, 0]
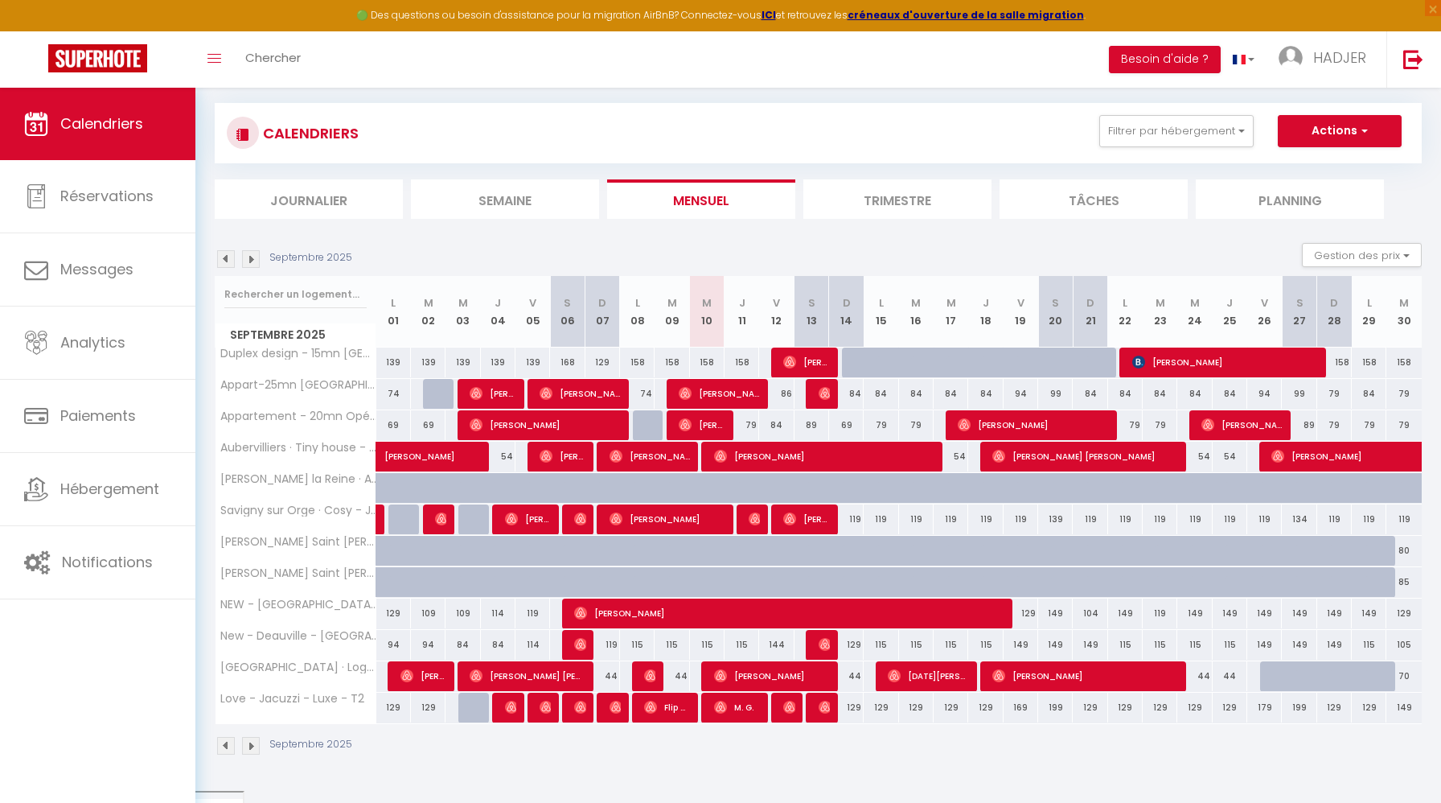
click at [228, 256] on img at bounding box center [226, 259] width 18 height 18
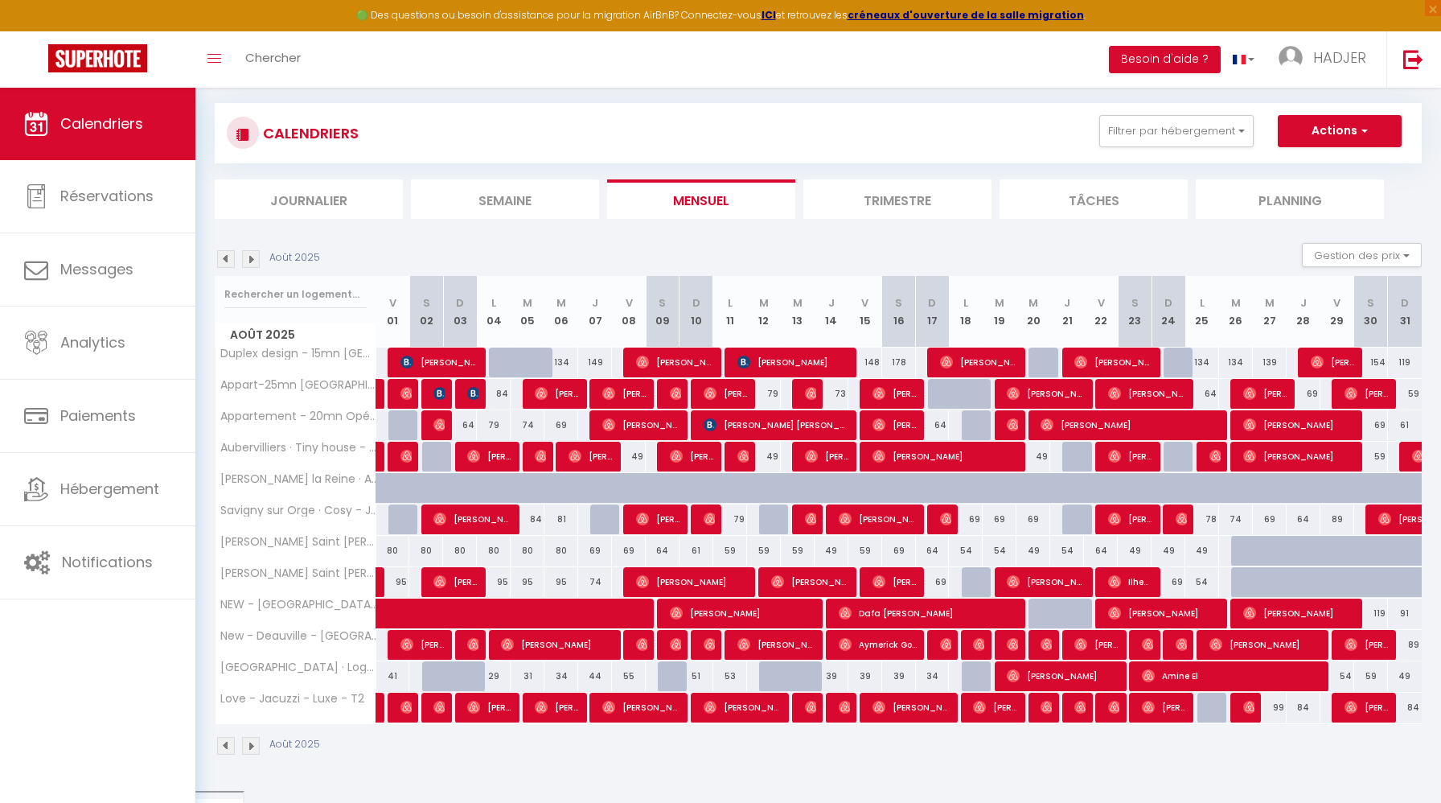
click at [228, 258] on img at bounding box center [226, 259] width 18 height 18
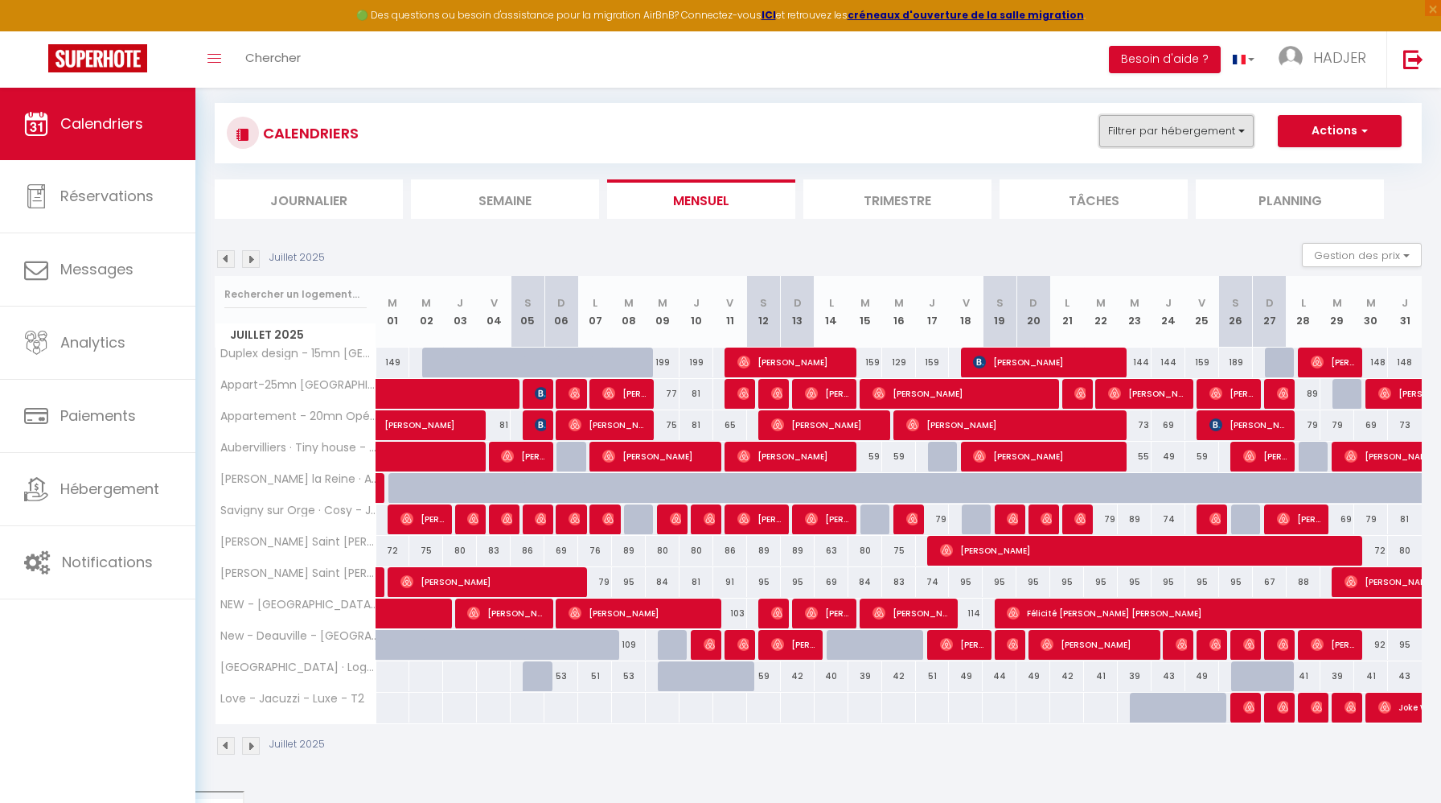
click at [1171, 133] on button "Filtrer par hébergement" at bounding box center [1176, 131] width 154 height 32
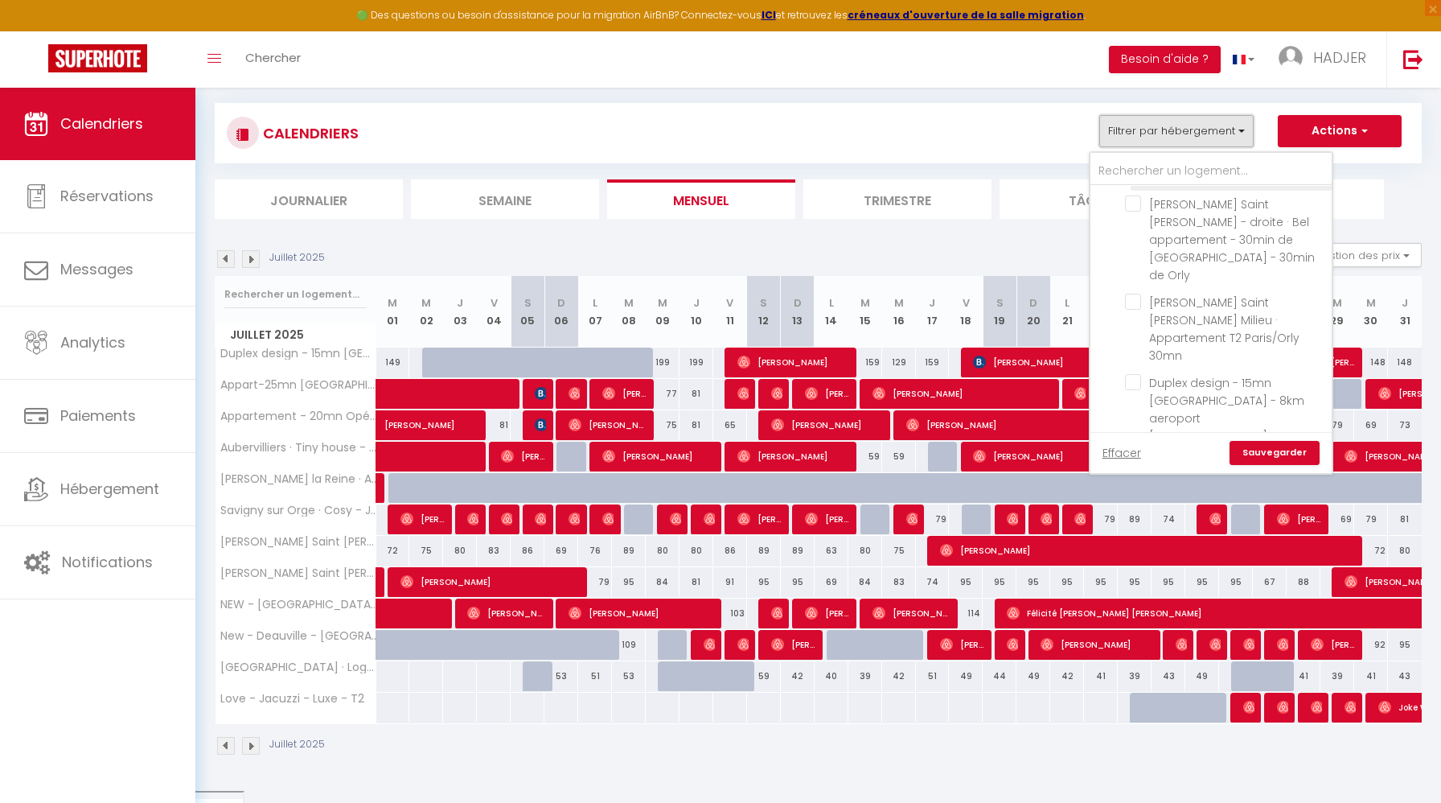
scroll to position [417, 0]
click at [1134, 425] on input "Love - Jacuzzi - Luxe - T2" at bounding box center [1225, 433] width 201 height 16
checkbox input "true"
checkbox input "false"
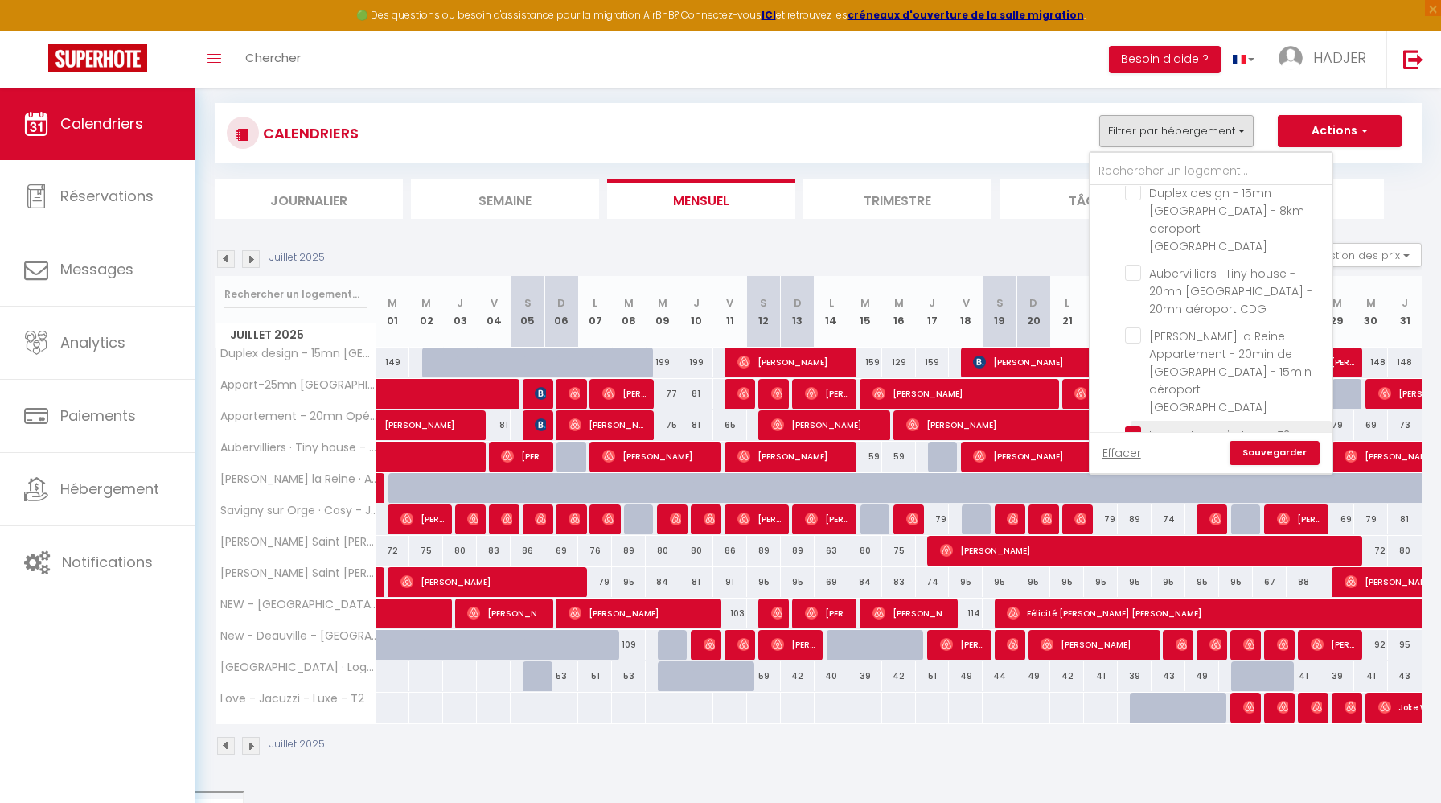
checkbox input "false"
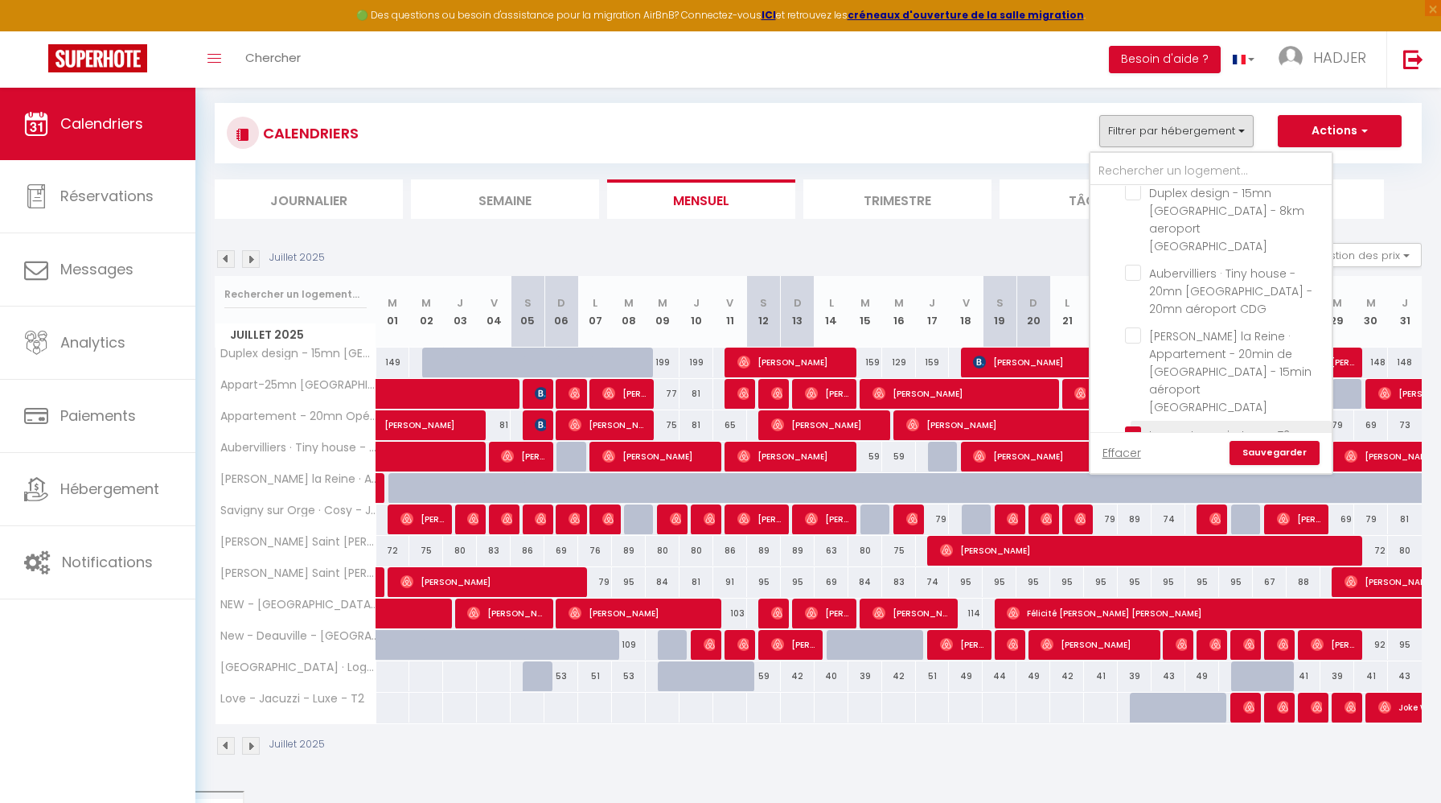
checkbox input "false"
click at [1287, 442] on link "Sauvegarder" at bounding box center [1275, 453] width 90 height 24
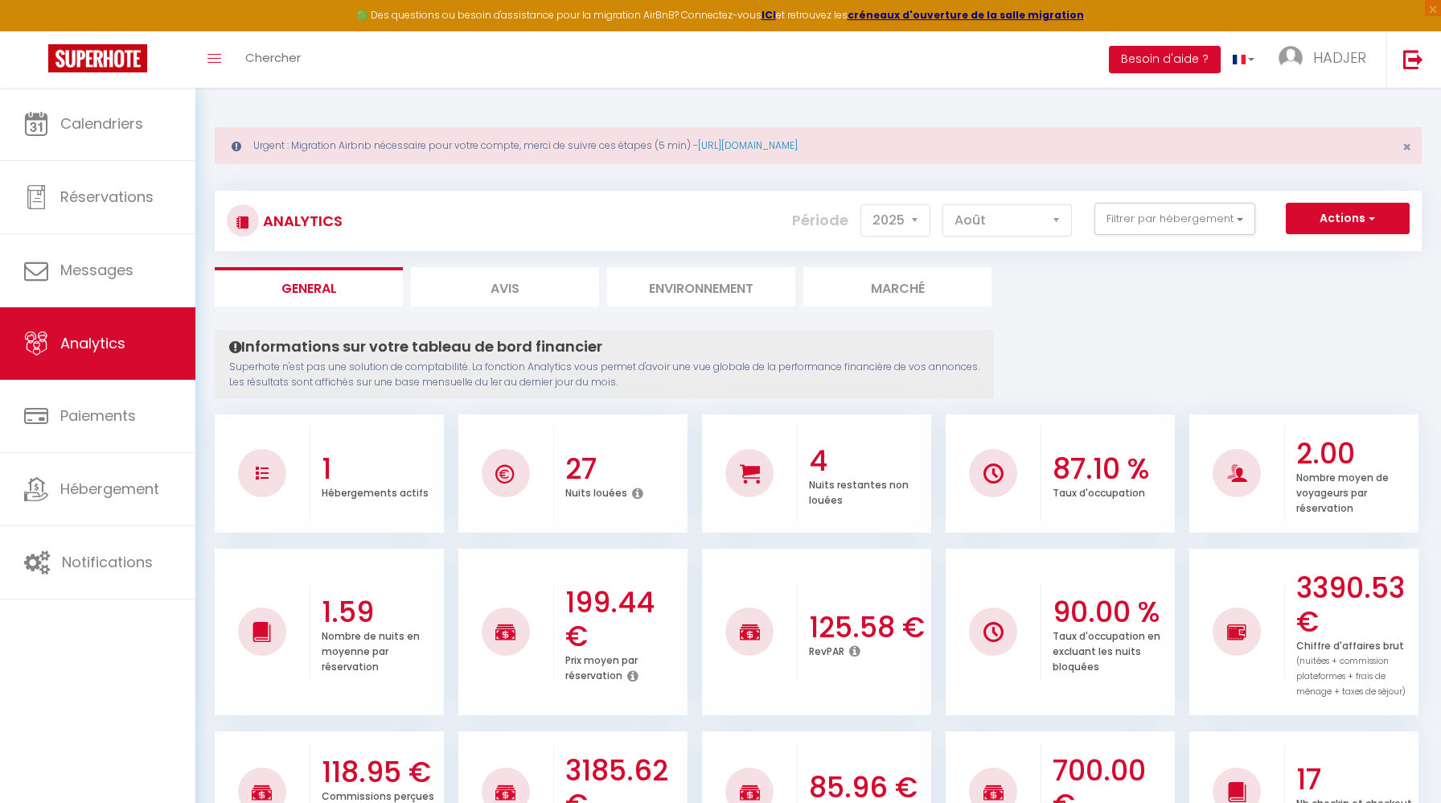
select select "2025"
select select "8"
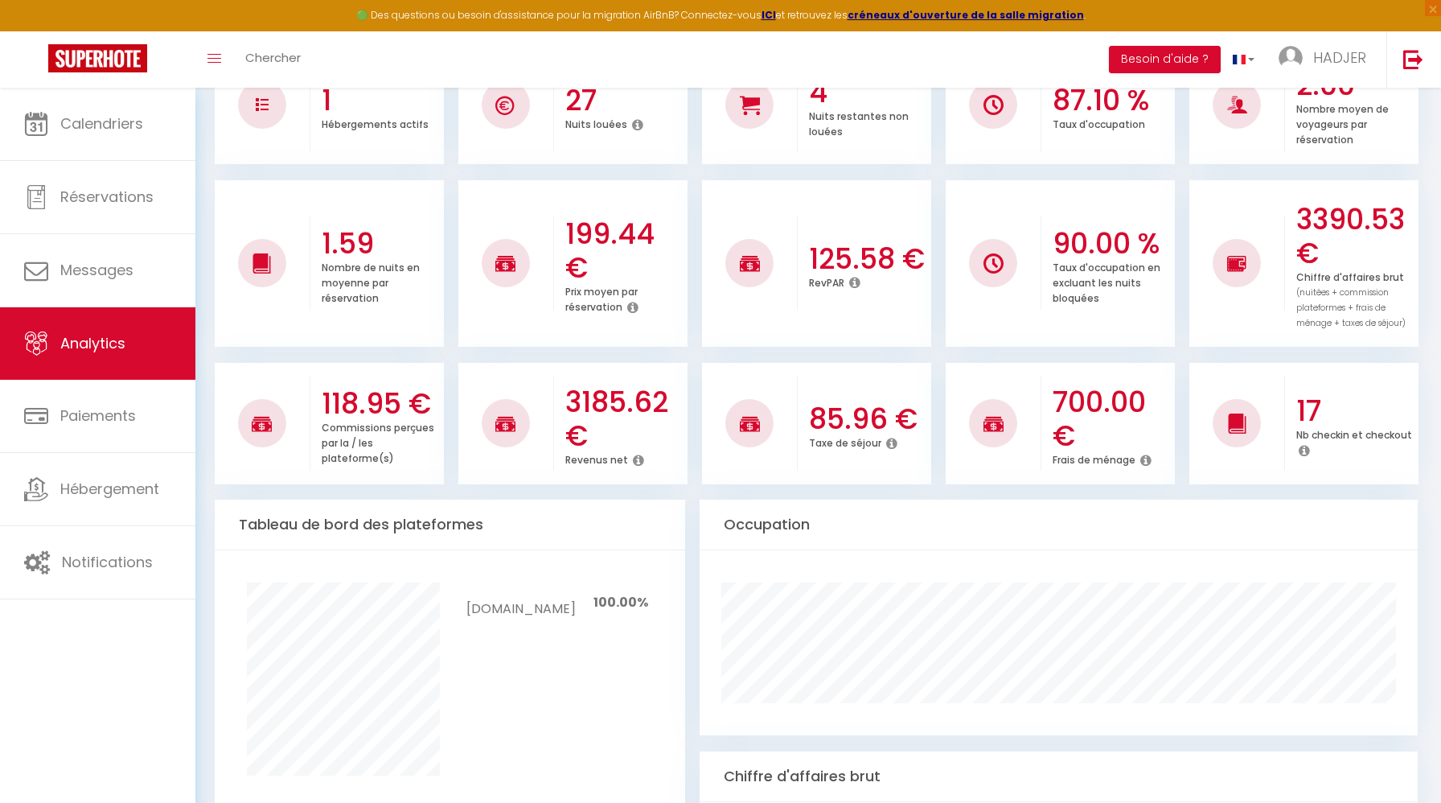
click at [637, 459] on icon at bounding box center [638, 460] width 11 height 13
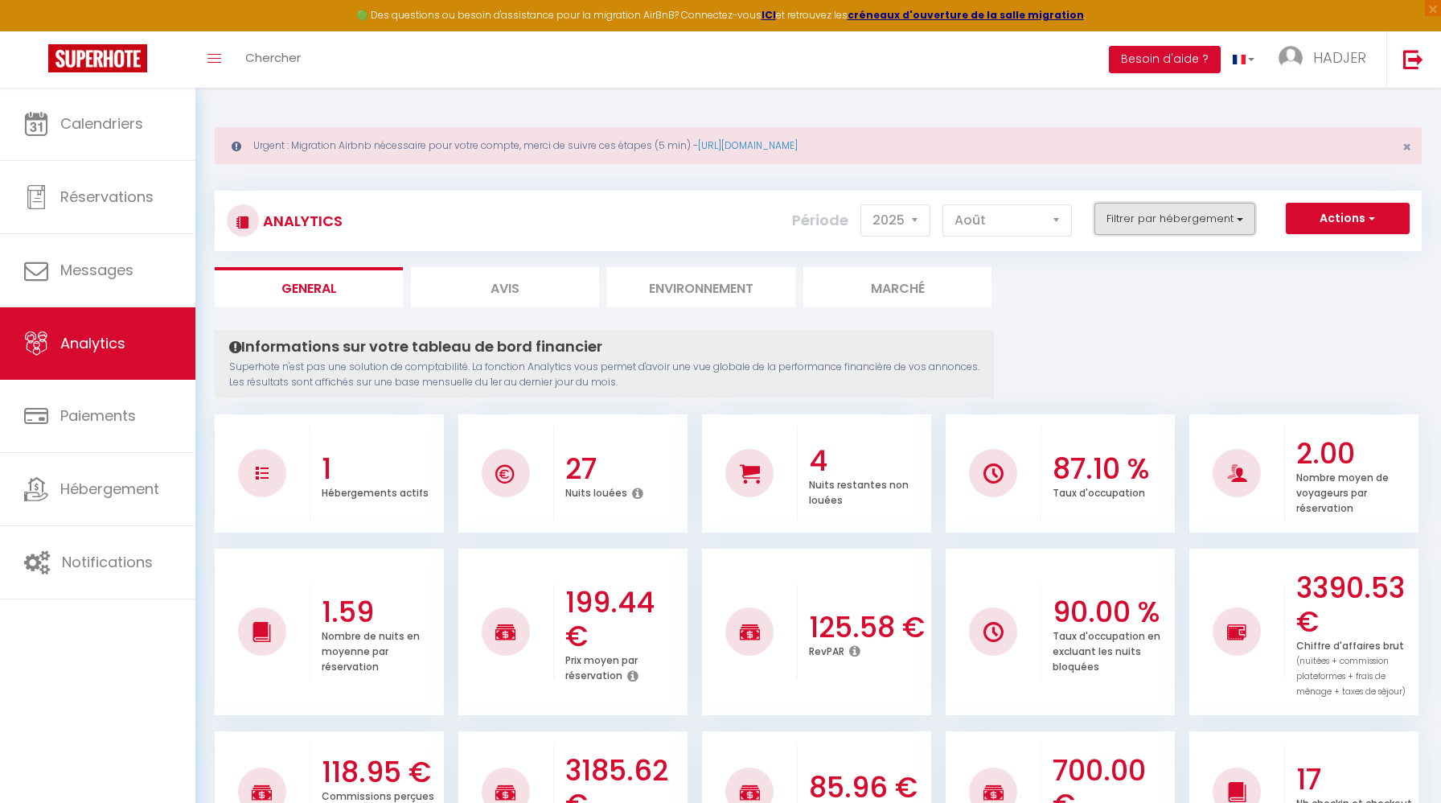
click at [1168, 208] on button "Filtrer par hébergement" at bounding box center [1174, 219] width 161 height 32
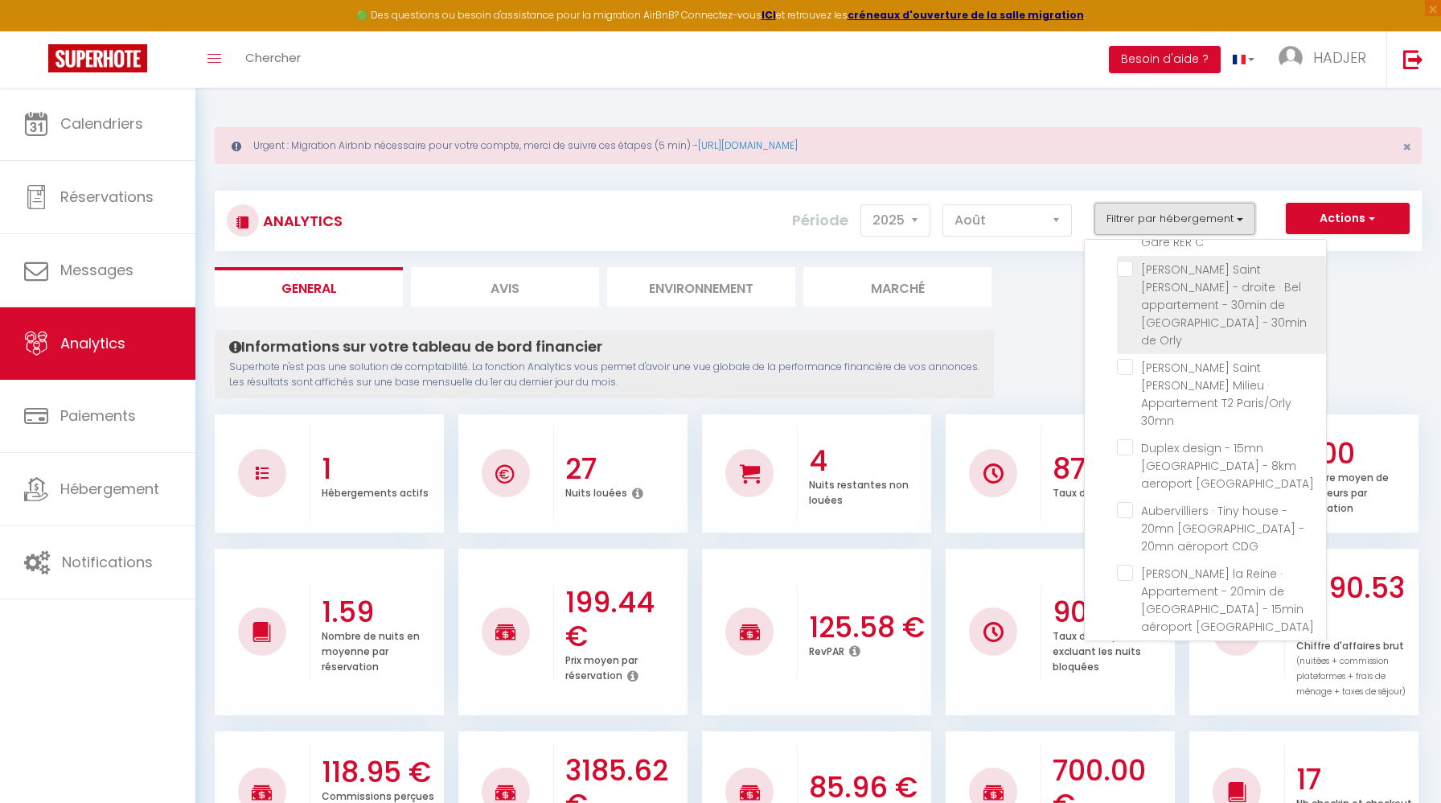
scroll to position [220, 0]
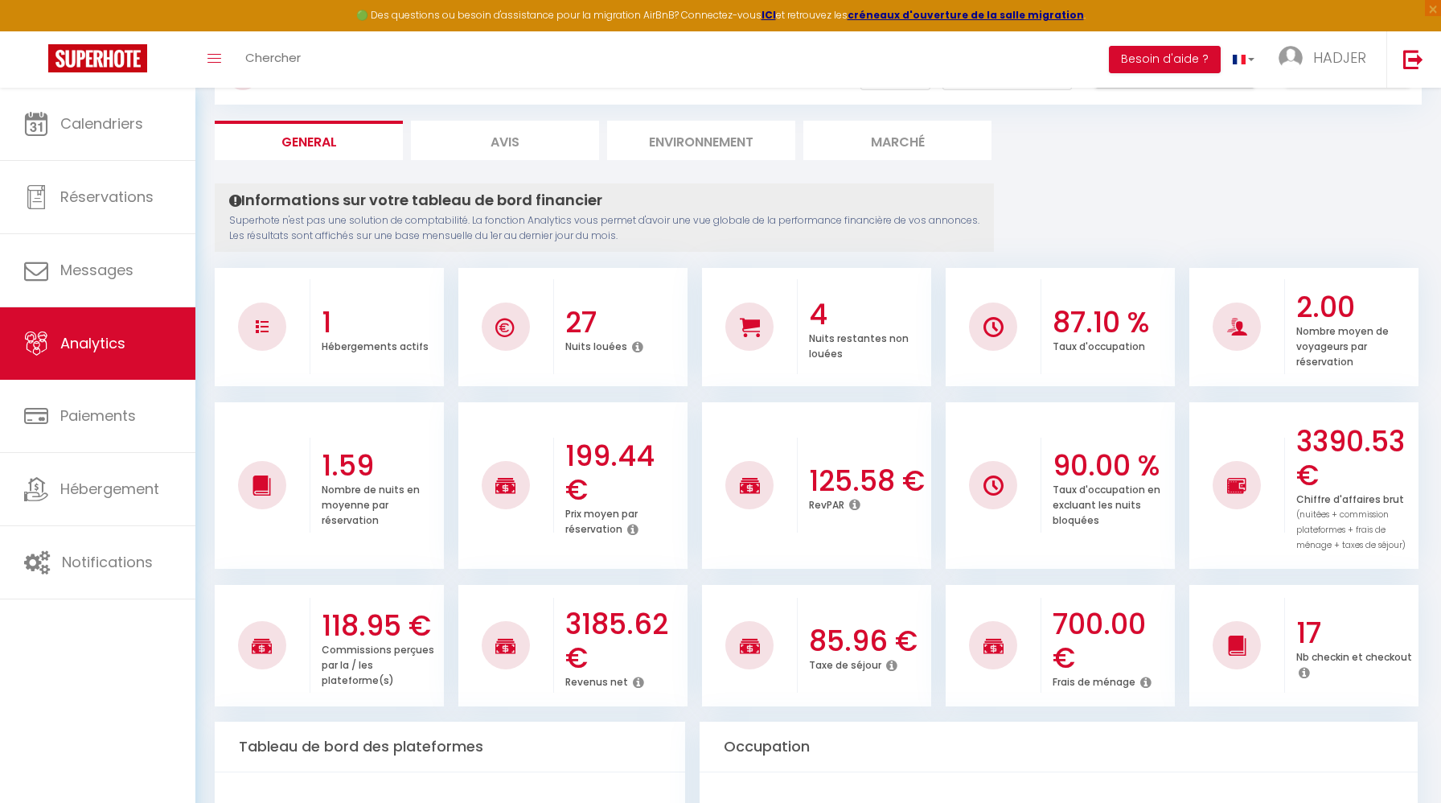
scroll to position [147, 0]
click at [1055, 60] on div "Toggle menubar Chercher BUTTON Besoin d'aide ? HADJER Paramètres Équipe" at bounding box center [773, 59] width 1312 height 56
